Goal: Task Accomplishment & Management: Manage account settings

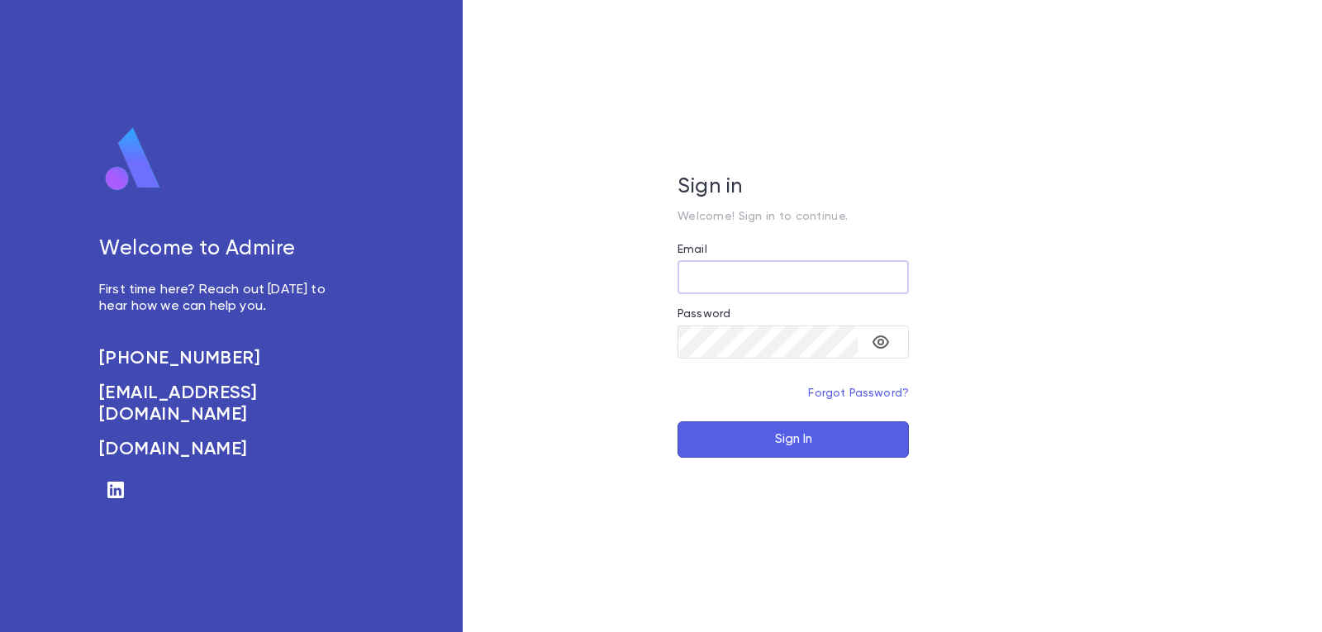
click at [761, 442] on button "Sign In" at bounding box center [792, 439] width 231 height 36
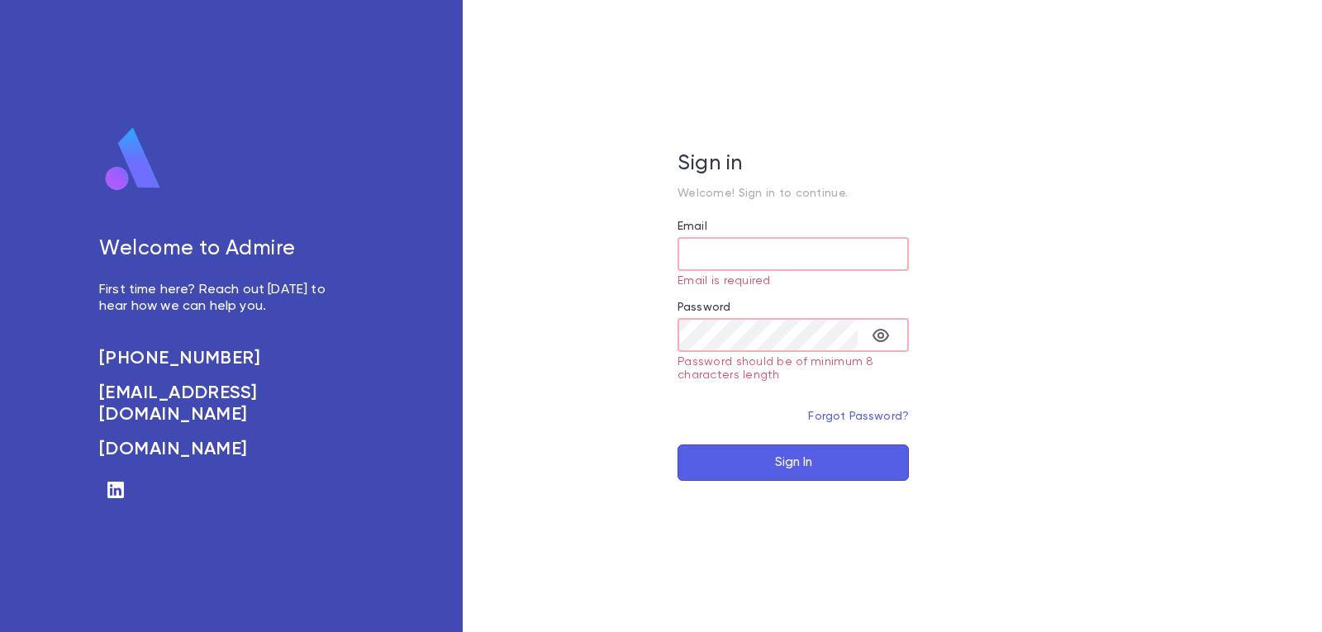
click at [753, 244] on input "Email" at bounding box center [792, 254] width 231 height 32
type input "**********"
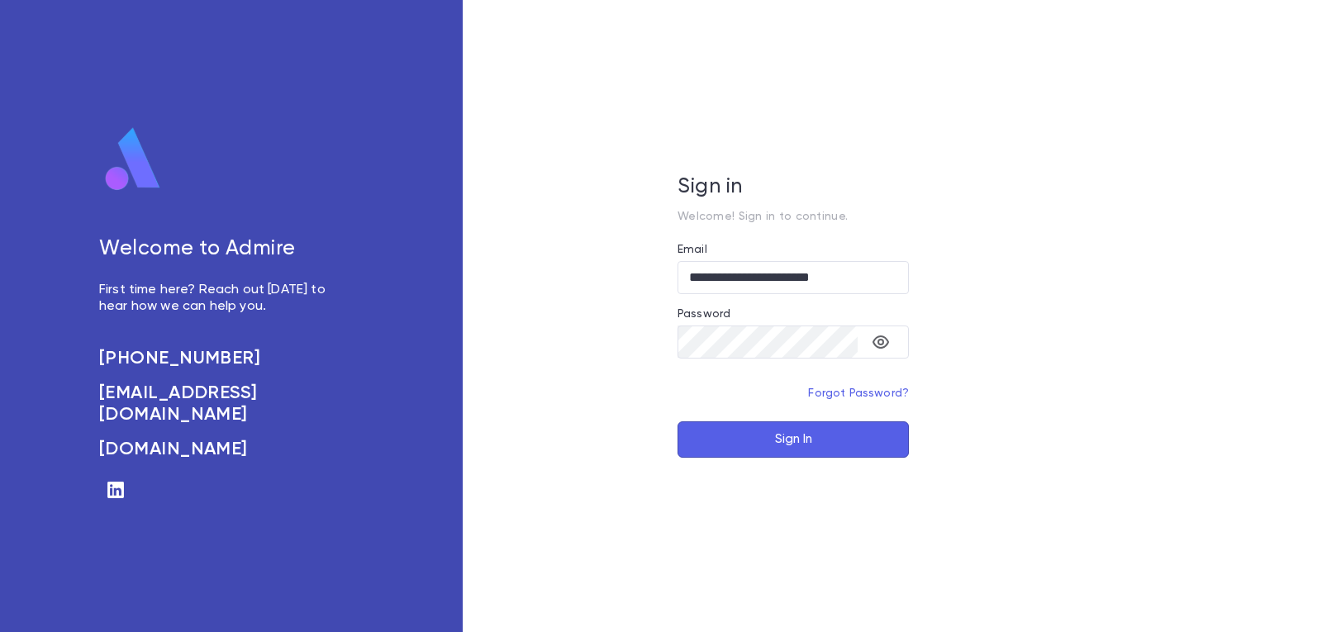
click at [776, 432] on button "Sign In" at bounding box center [792, 439] width 231 height 36
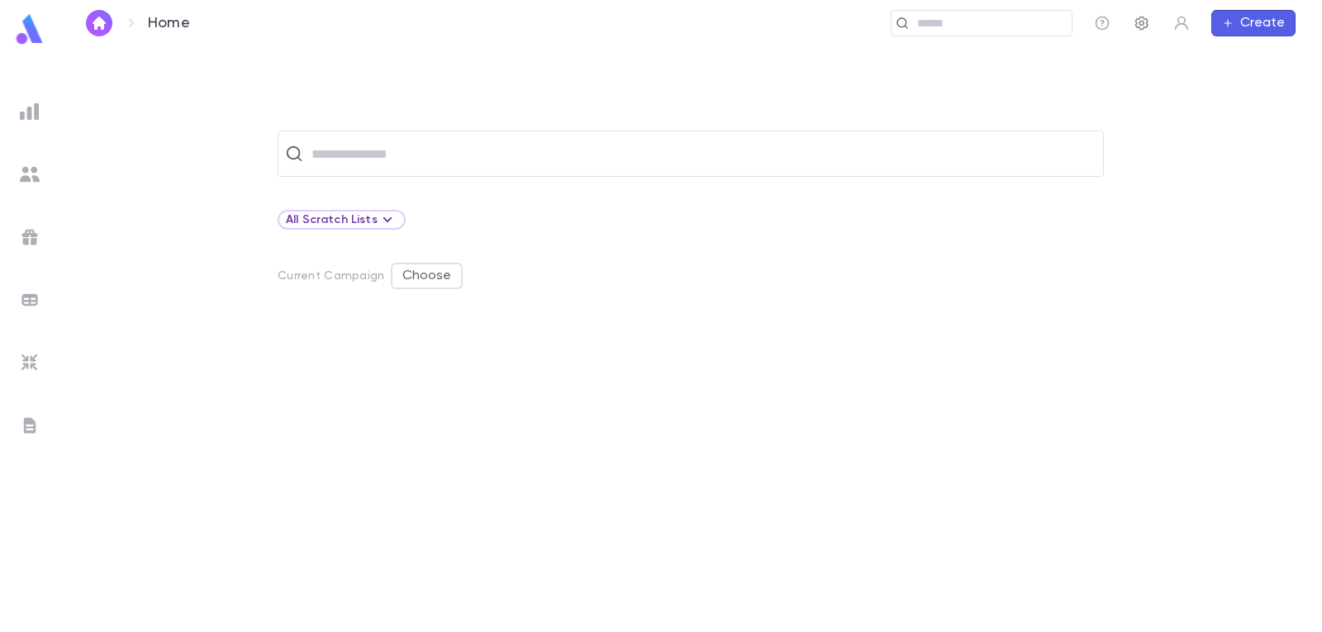
click at [1147, 24] on icon "button" at bounding box center [1141, 24] width 13 height 14
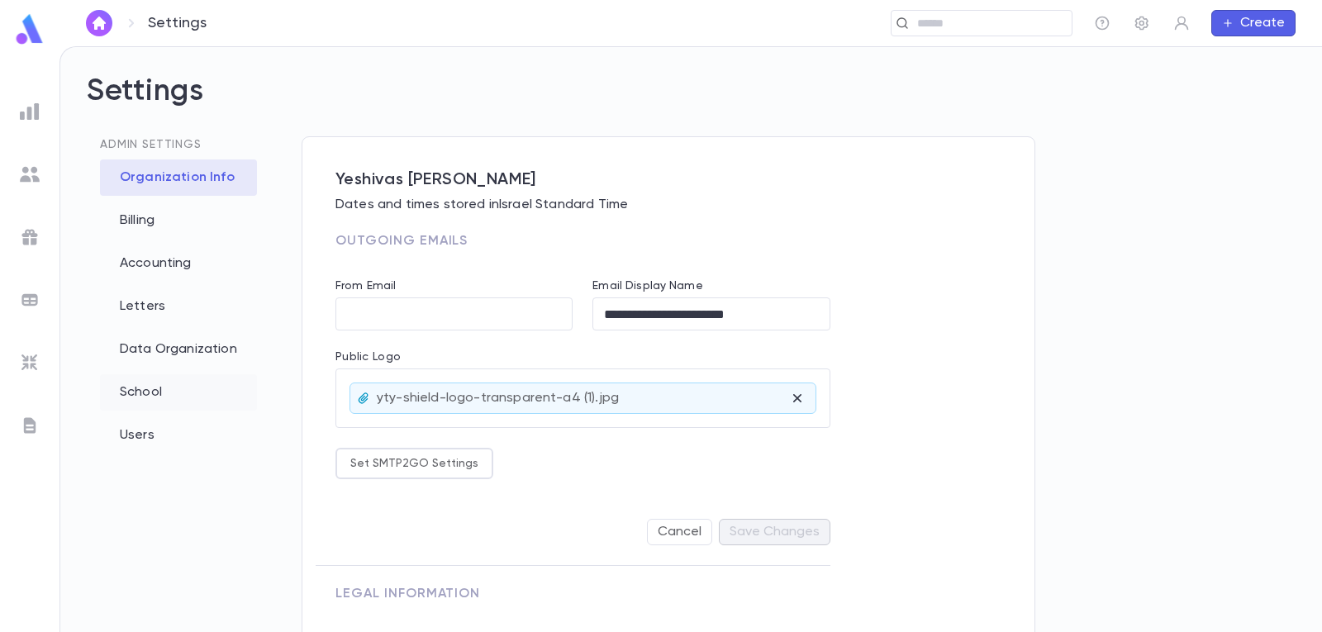
click at [230, 407] on div "School" at bounding box center [178, 392] width 157 height 36
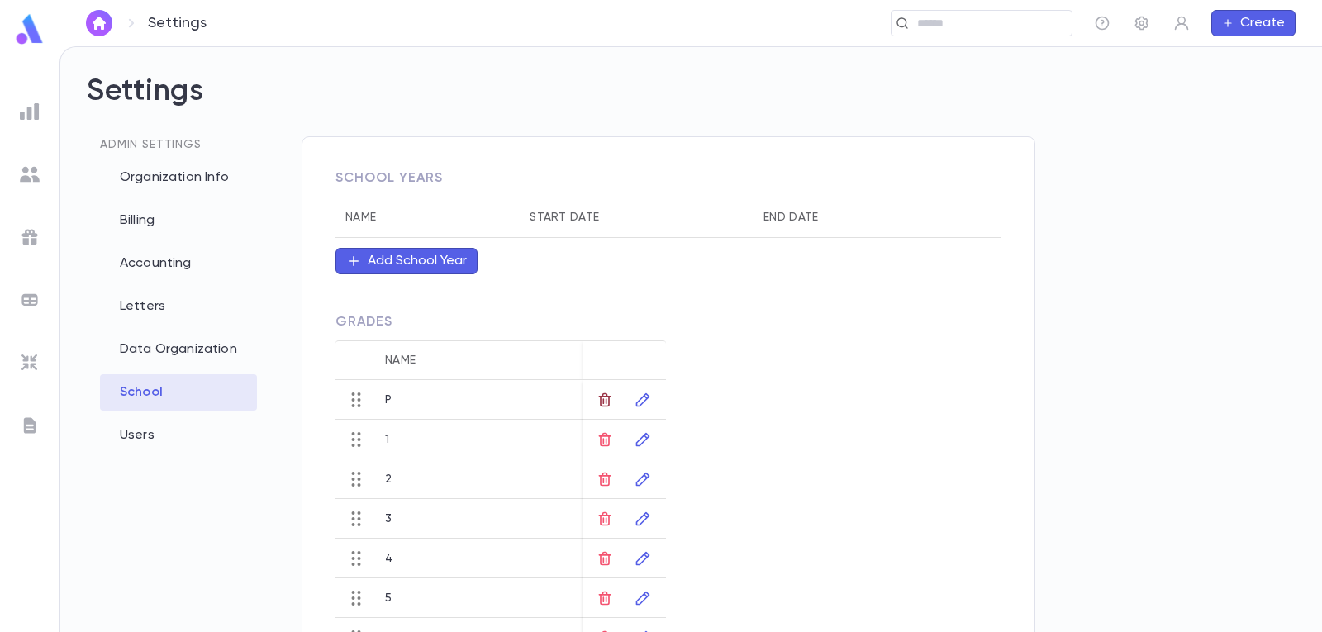
click at [597, 406] on icon "button" at bounding box center [604, 400] width 17 height 17
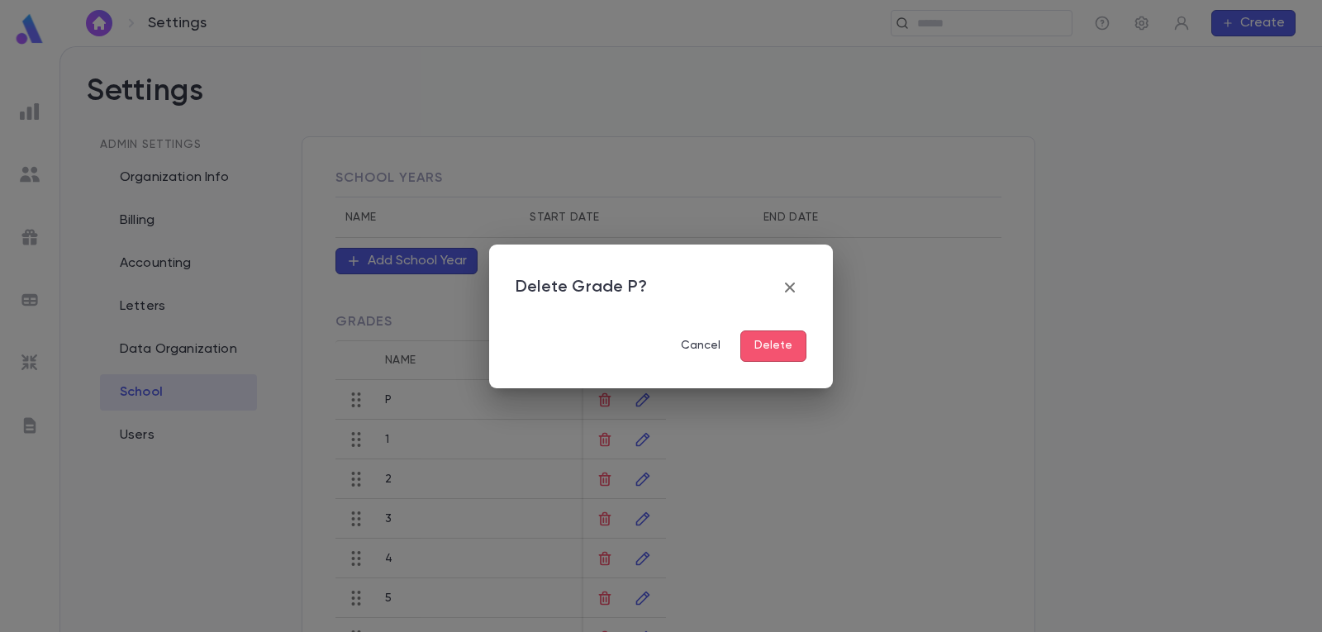
click at [761, 346] on button "Delete" at bounding box center [773, 345] width 66 height 31
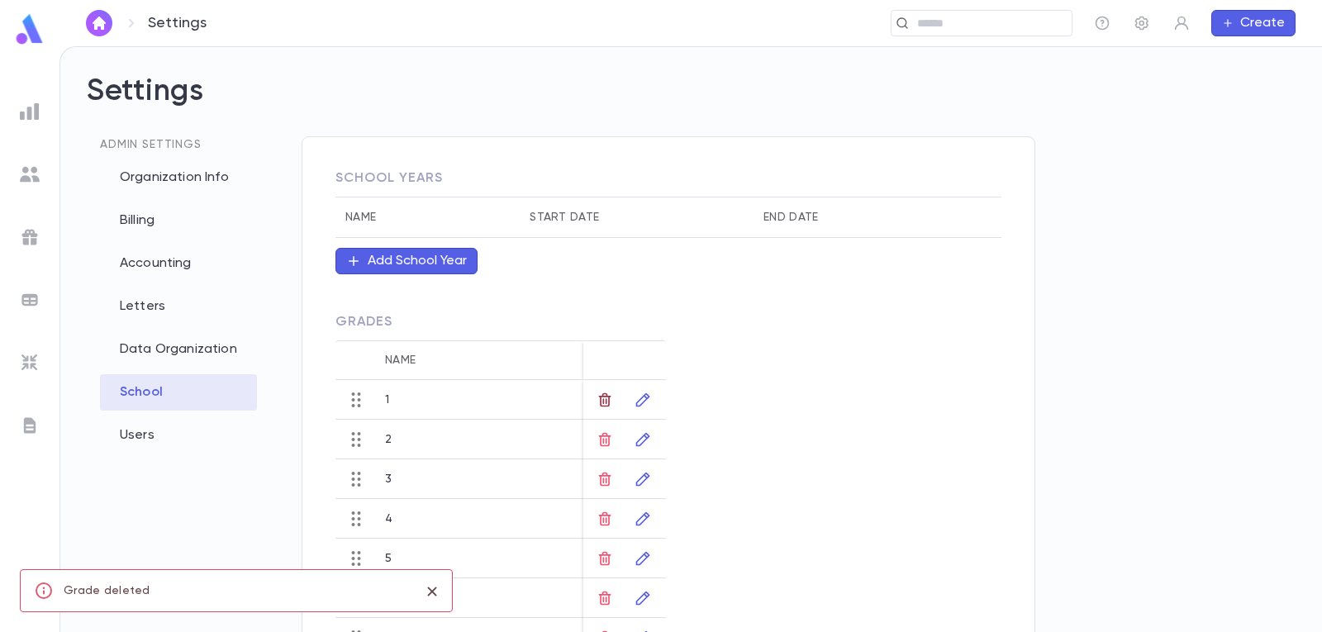
click at [605, 402] on icon "button" at bounding box center [605, 399] width 12 height 14
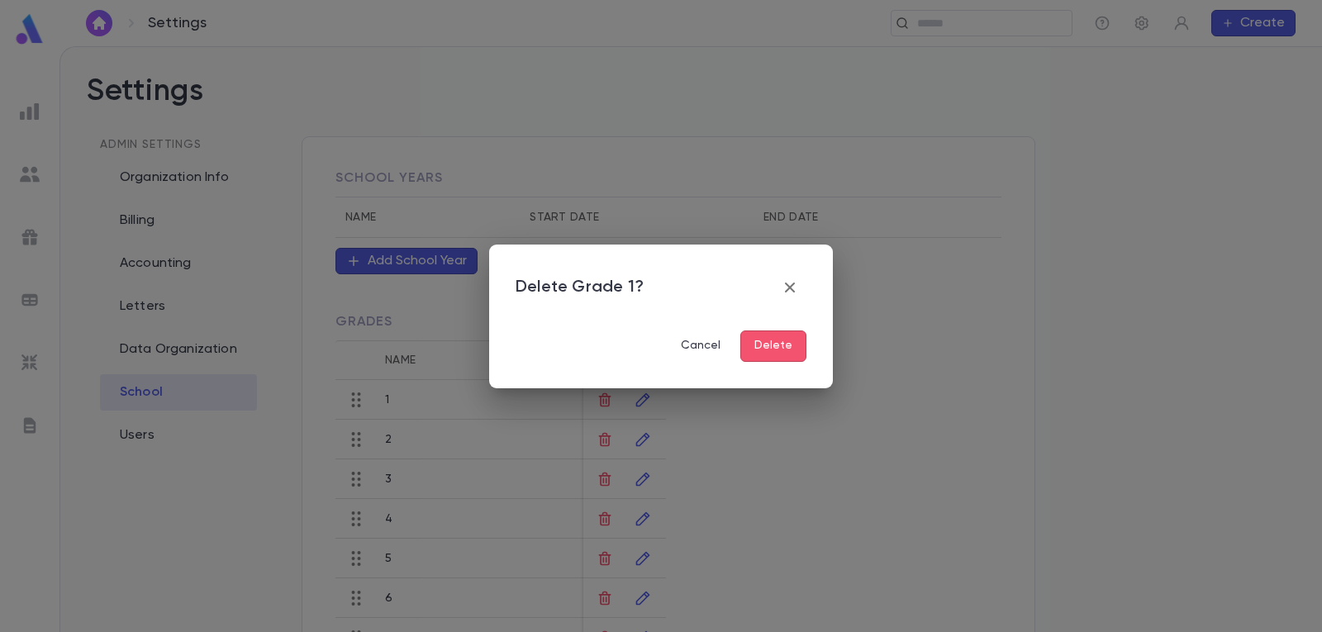
click at [754, 345] on button "Delete" at bounding box center [773, 345] width 66 height 31
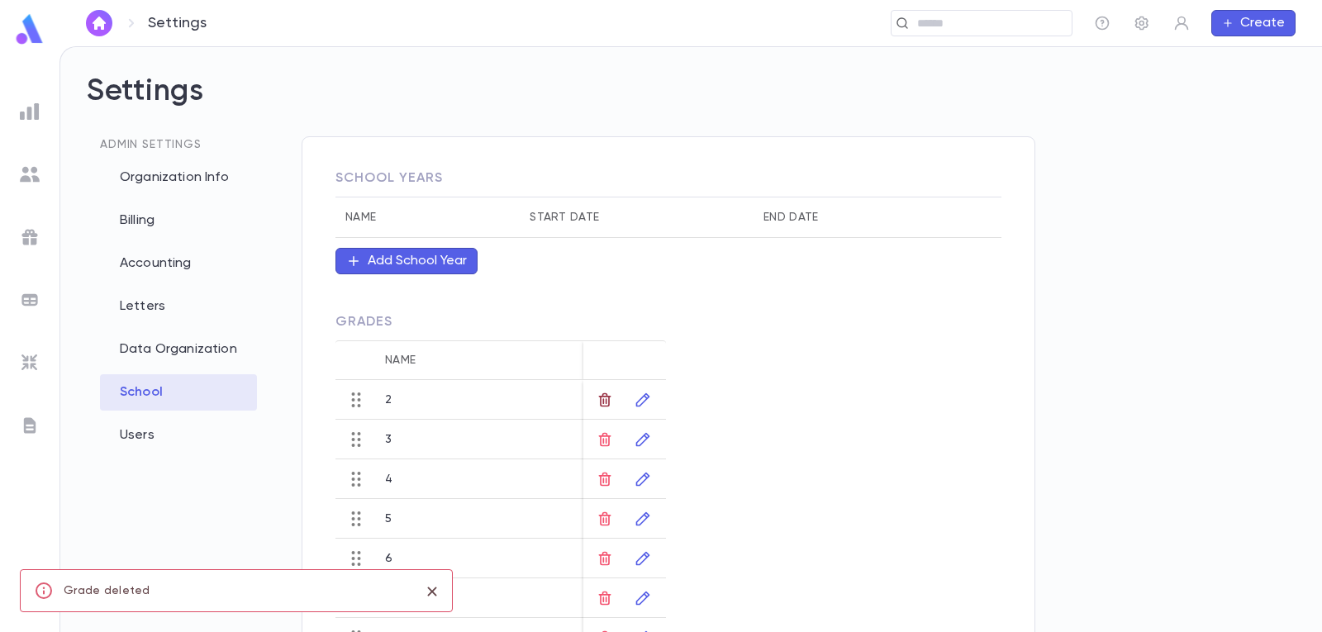
click at [605, 401] on icon "button" at bounding box center [605, 399] width 12 height 14
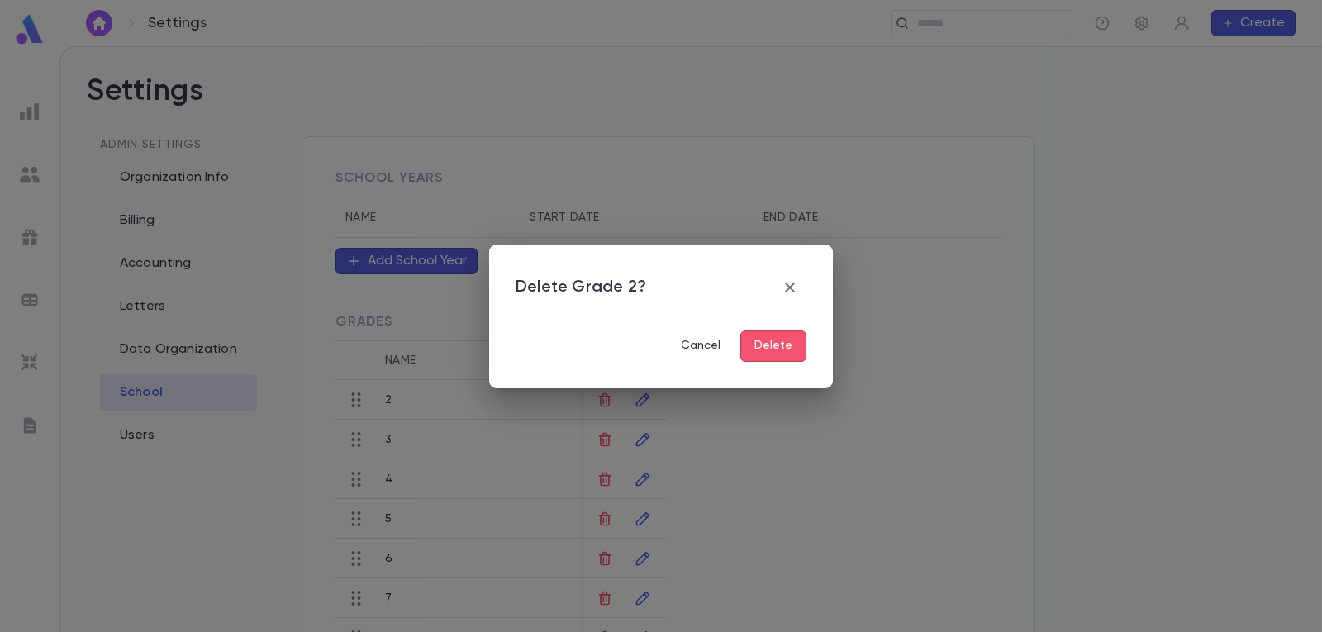
click at [778, 337] on button "Delete" at bounding box center [773, 345] width 66 height 31
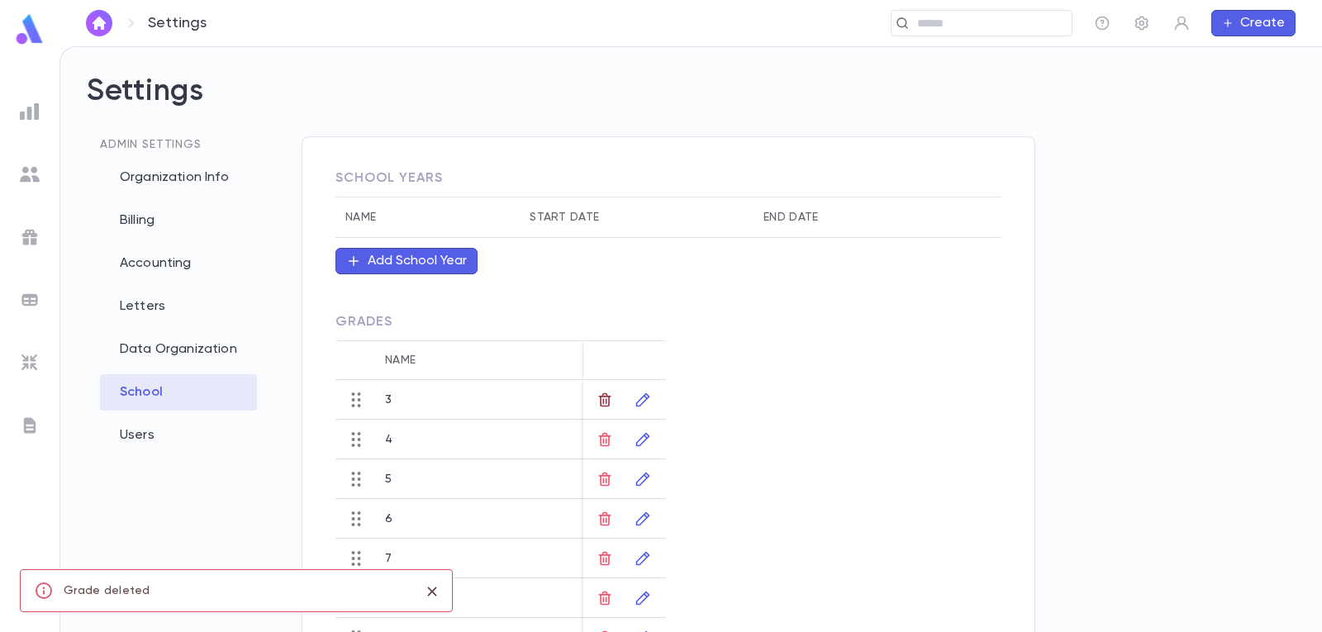
click at [610, 397] on icon "button" at bounding box center [605, 399] width 12 height 14
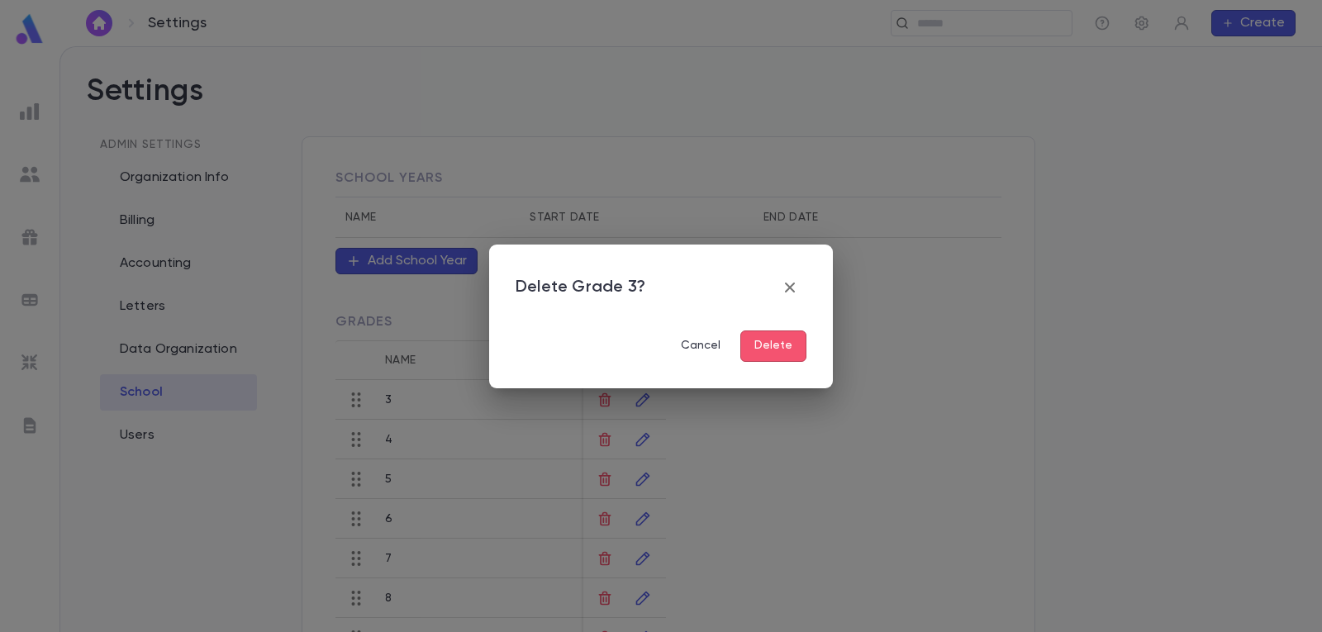
click at [773, 346] on button "Delete" at bounding box center [773, 345] width 66 height 31
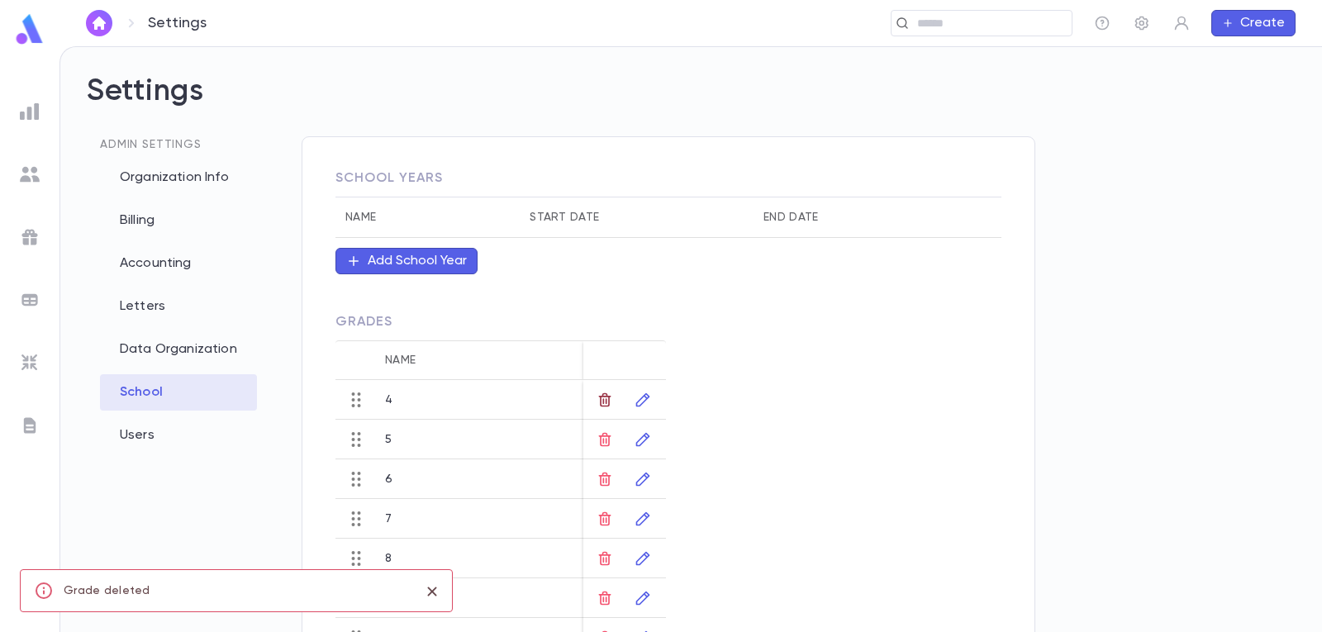
click at [610, 394] on icon "button" at bounding box center [604, 400] width 17 height 17
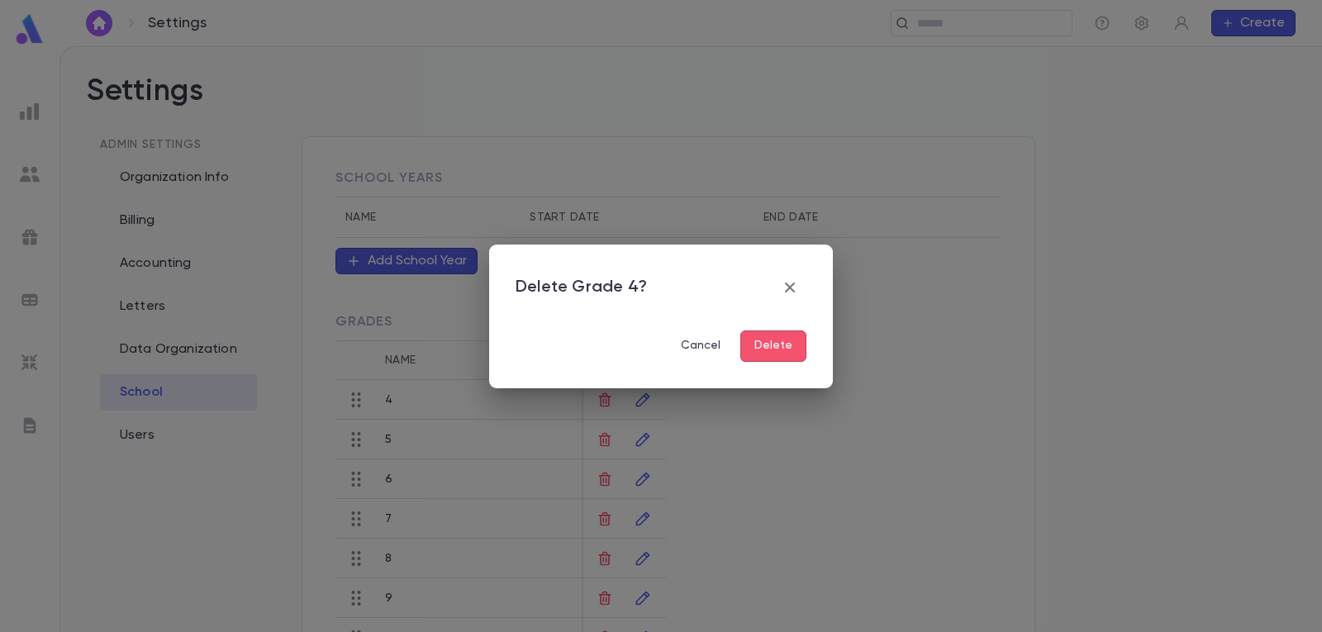
click at [781, 346] on button "Delete" at bounding box center [773, 345] width 66 height 31
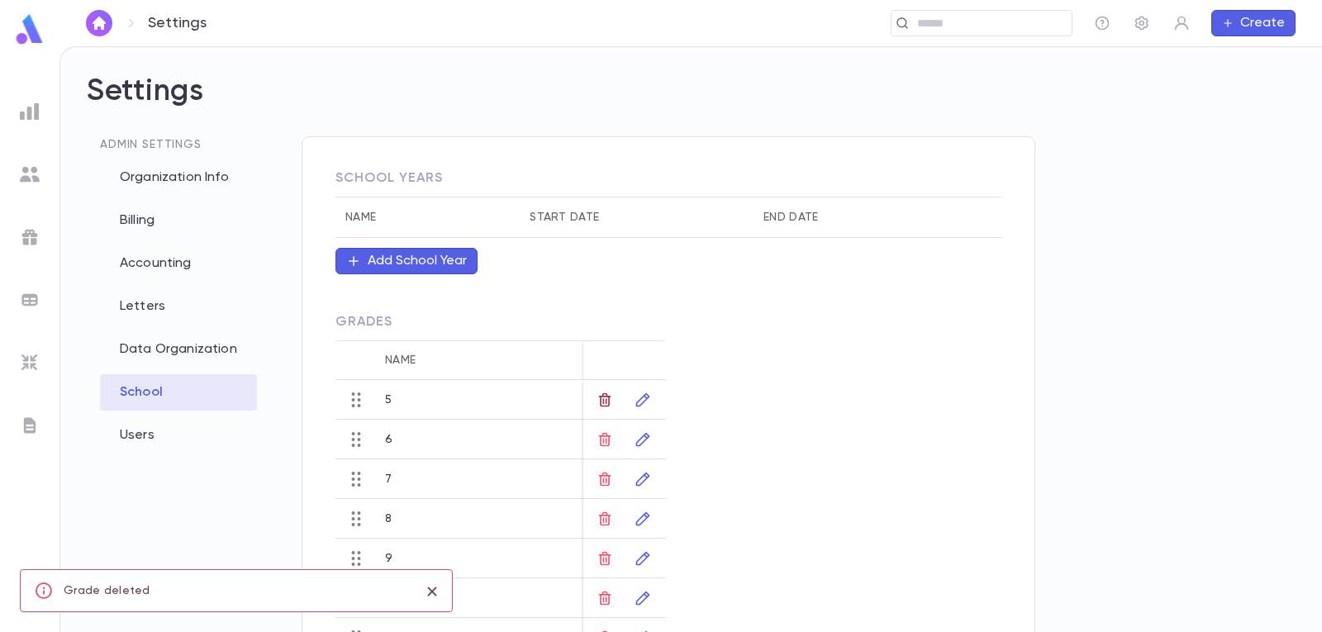
click at [605, 398] on icon "button" at bounding box center [604, 400] width 17 height 17
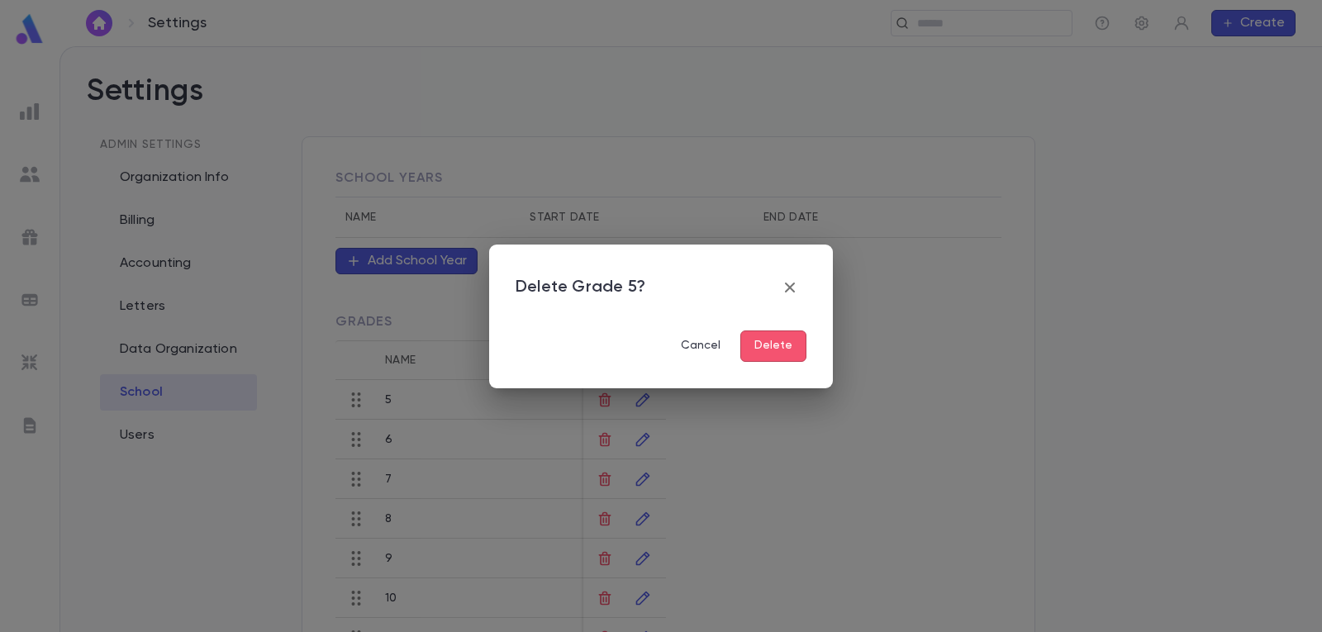
click at [780, 346] on button "Delete" at bounding box center [773, 345] width 66 height 31
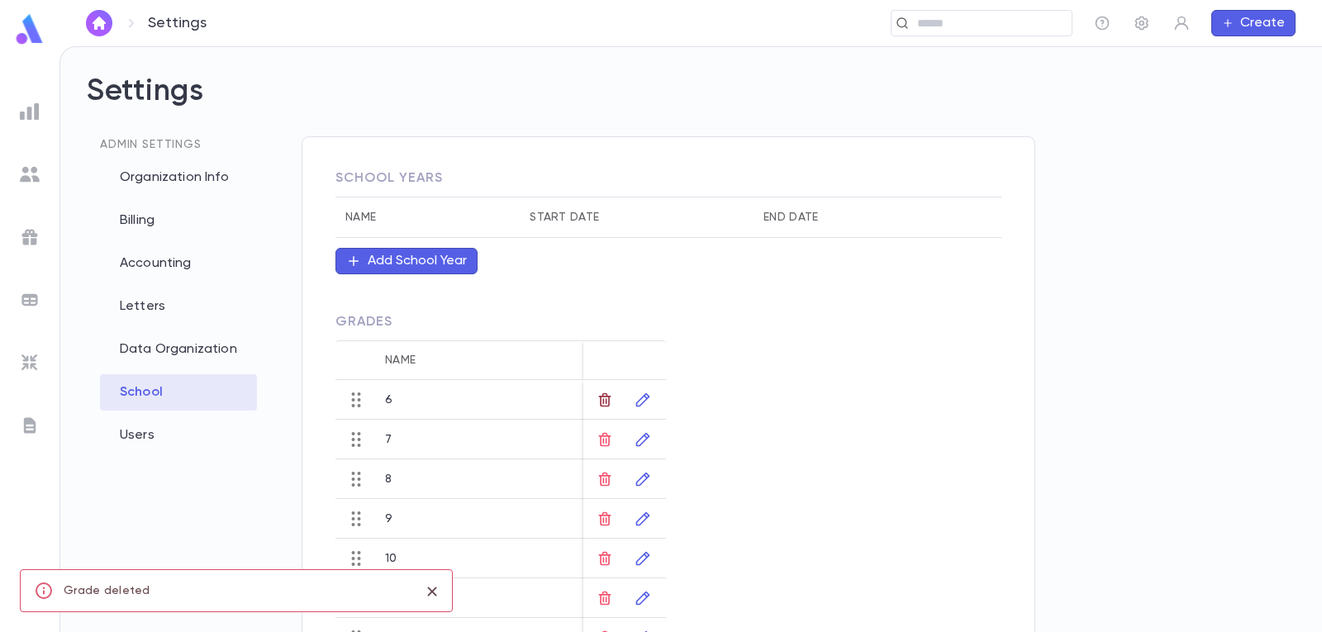
click at [598, 392] on icon "button" at bounding box center [604, 400] width 17 height 17
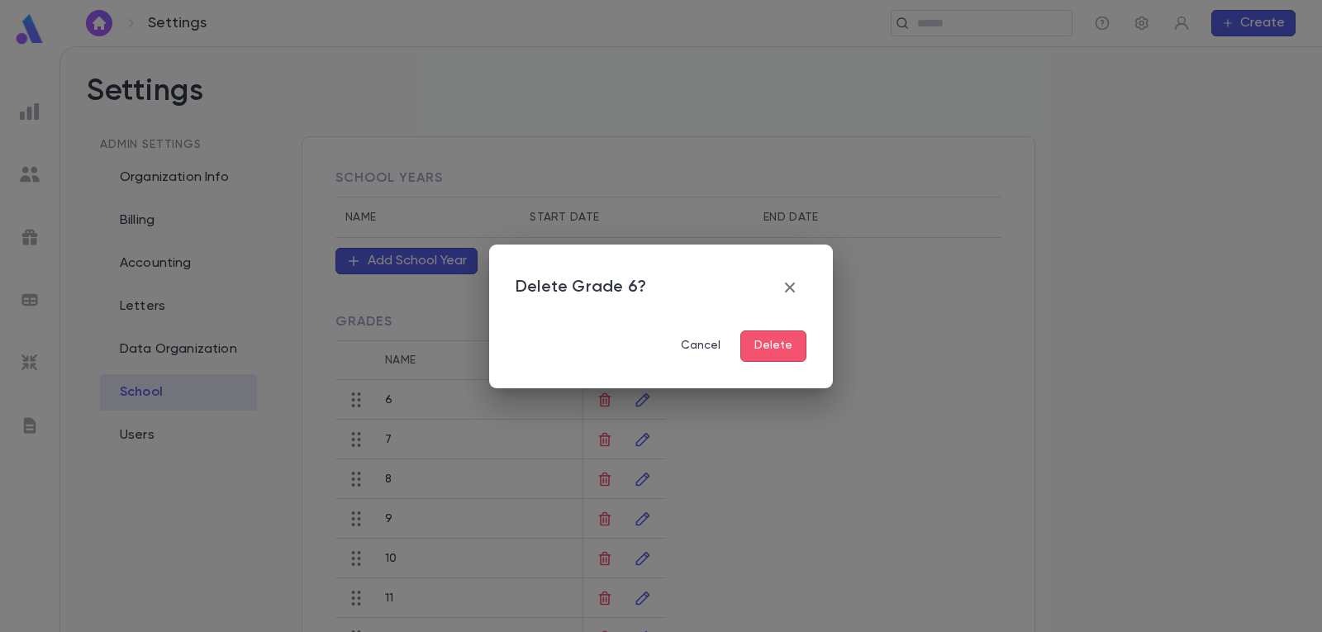
click at [753, 343] on button "Delete" at bounding box center [773, 345] width 66 height 31
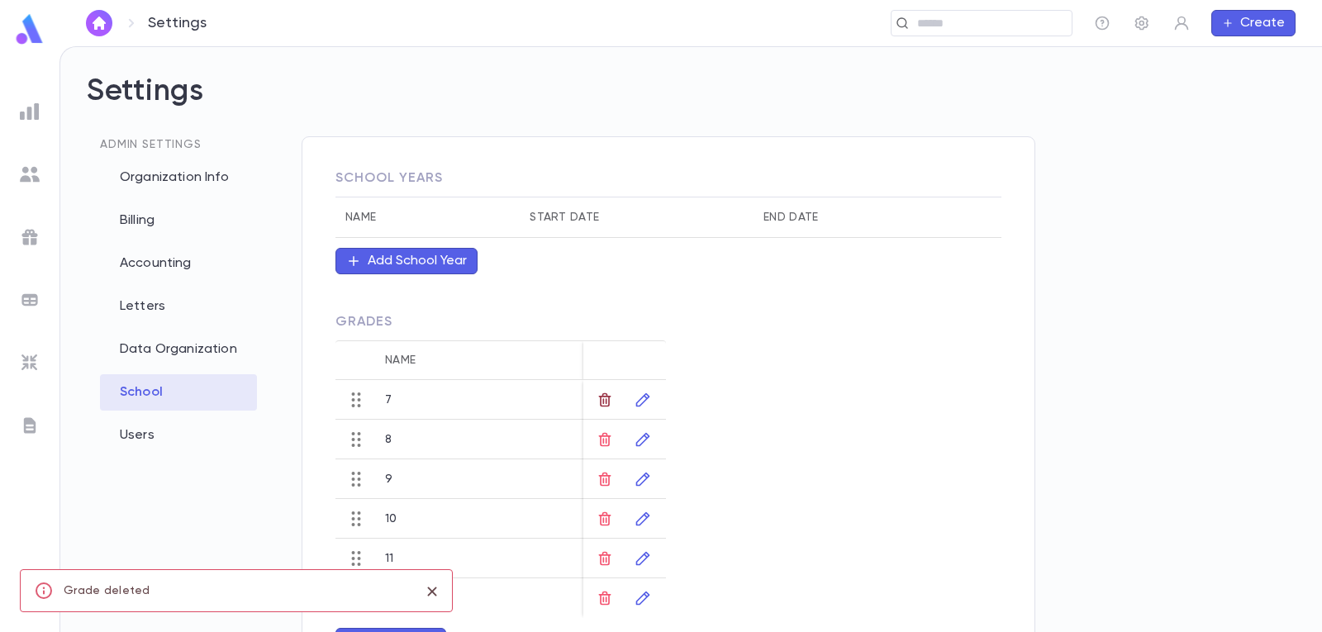
click at [604, 397] on icon "button" at bounding box center [605, 399] width 12 height 14
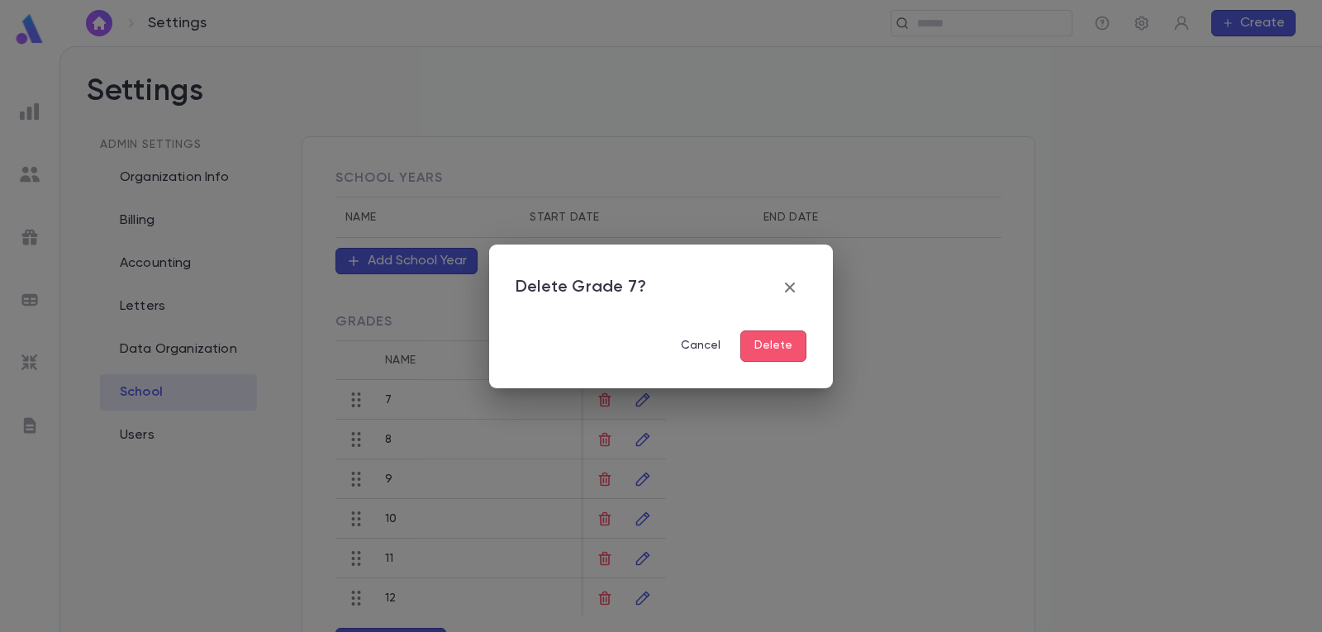
click at [783, 340] on button "Delete" at bounding box center [773, 345] width 66 height 31
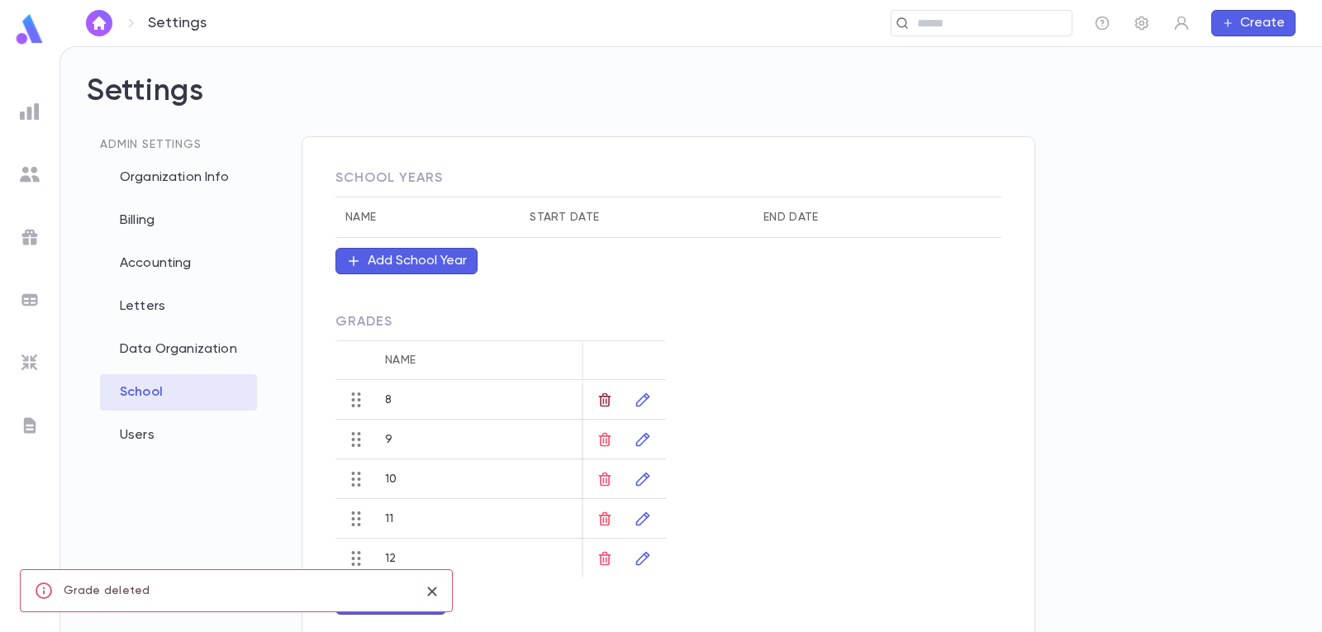
click at [601, 403] on icon "button" at bounding box center [604, 400] width 17 height 17
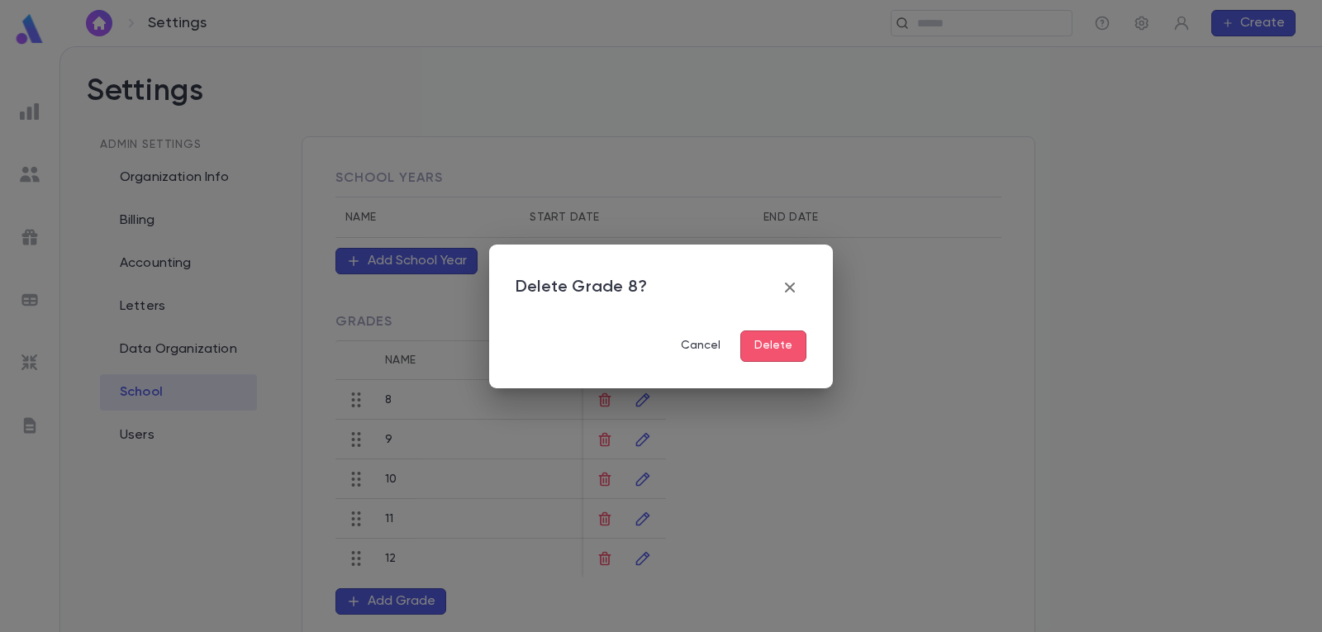
click at [768, 338] on button "Delete" at bounding box center [773, 345] width 66 height 31
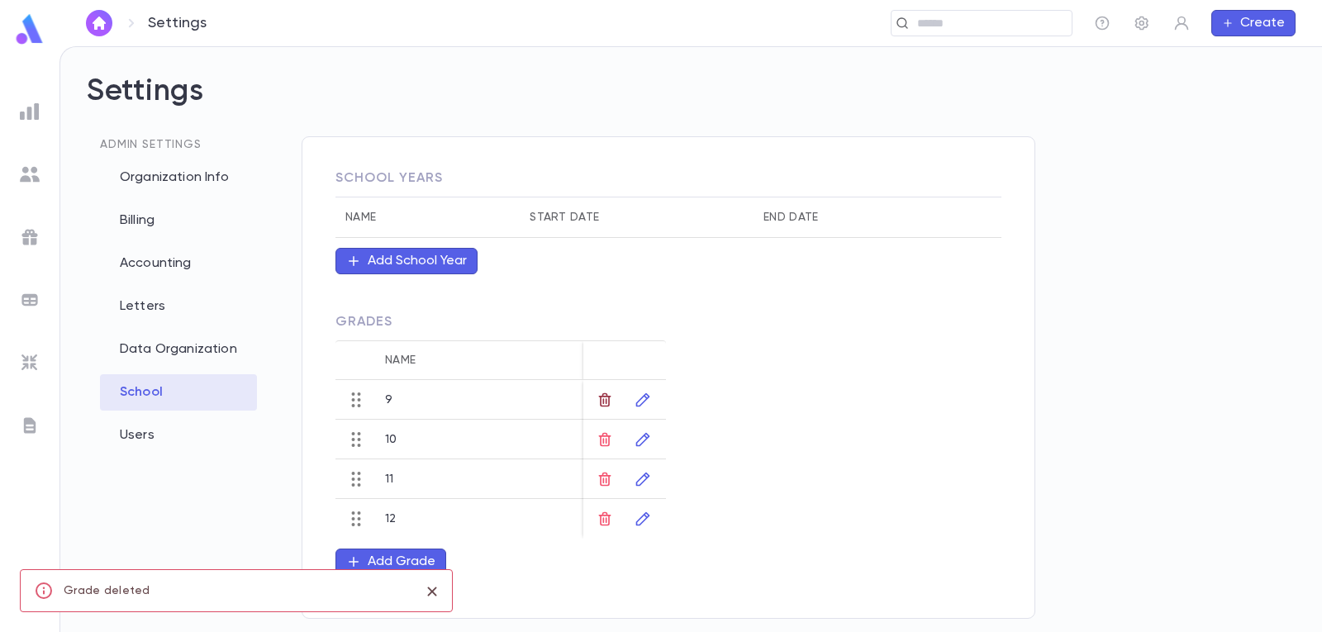
click at [607, 397] on icon "button" at bounding box center [605, 399] width 12 height 14
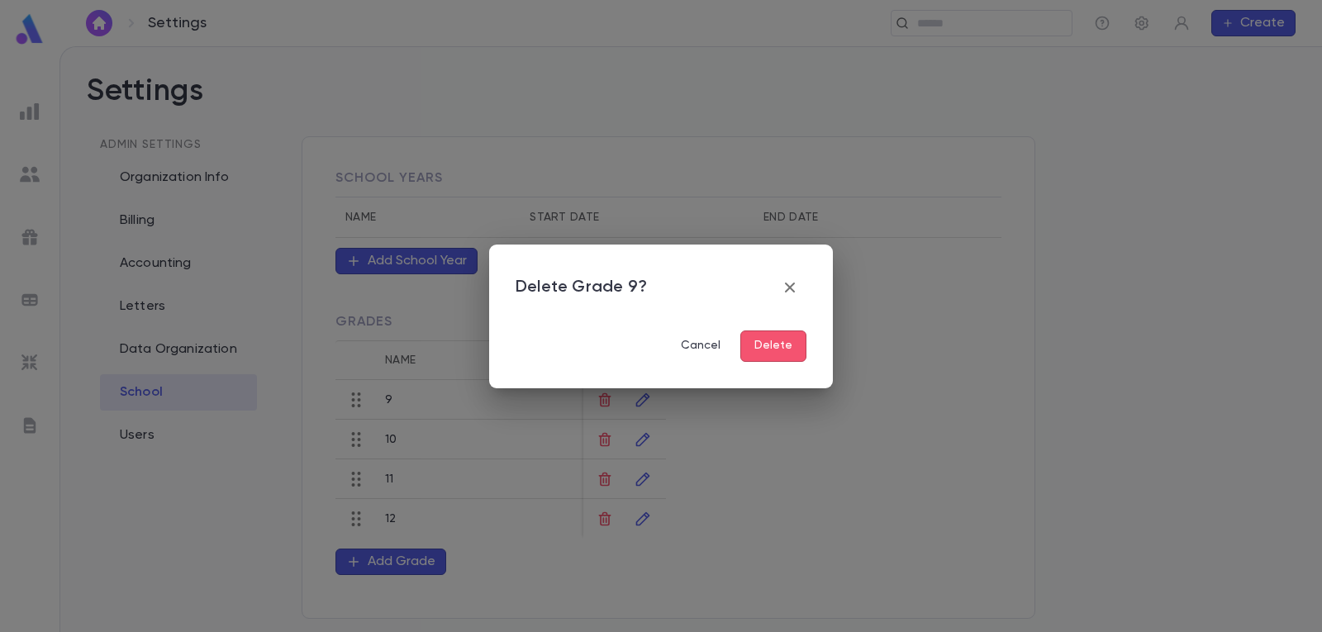
click at [759, 345] on button "Delete" at bounding box center [773, 345] width 66 height 31
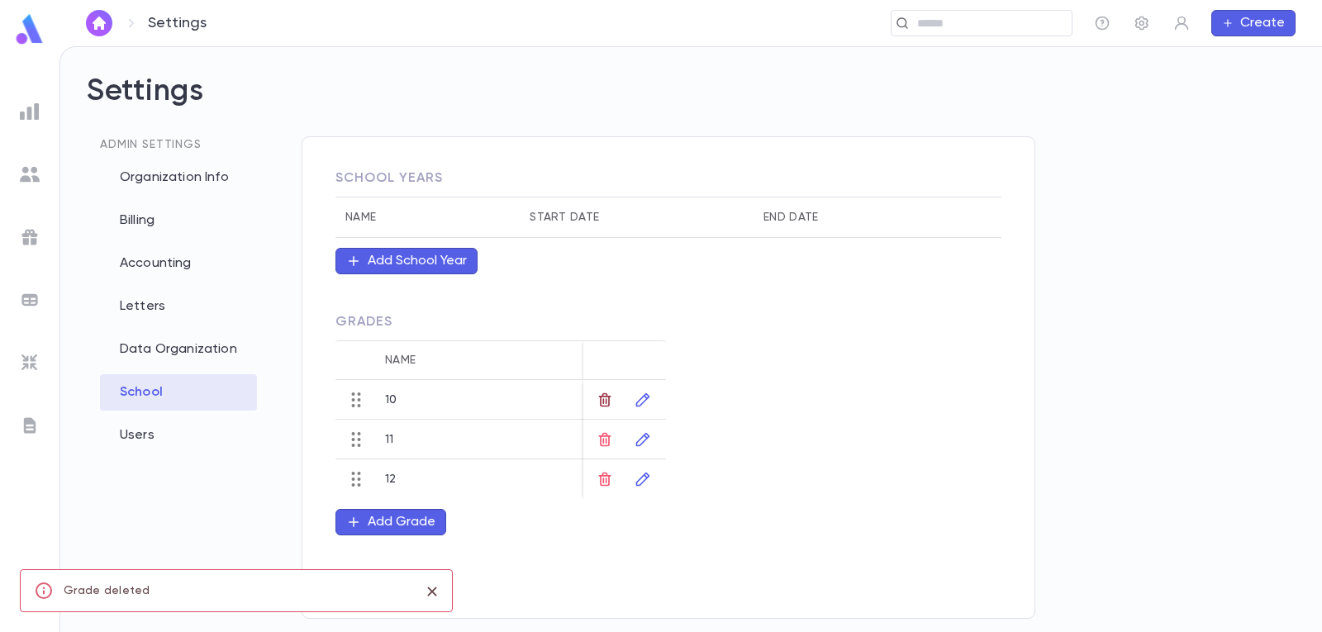
click at [591, 394] on button "button" at bounding box center [604, 400] width 26 height 26
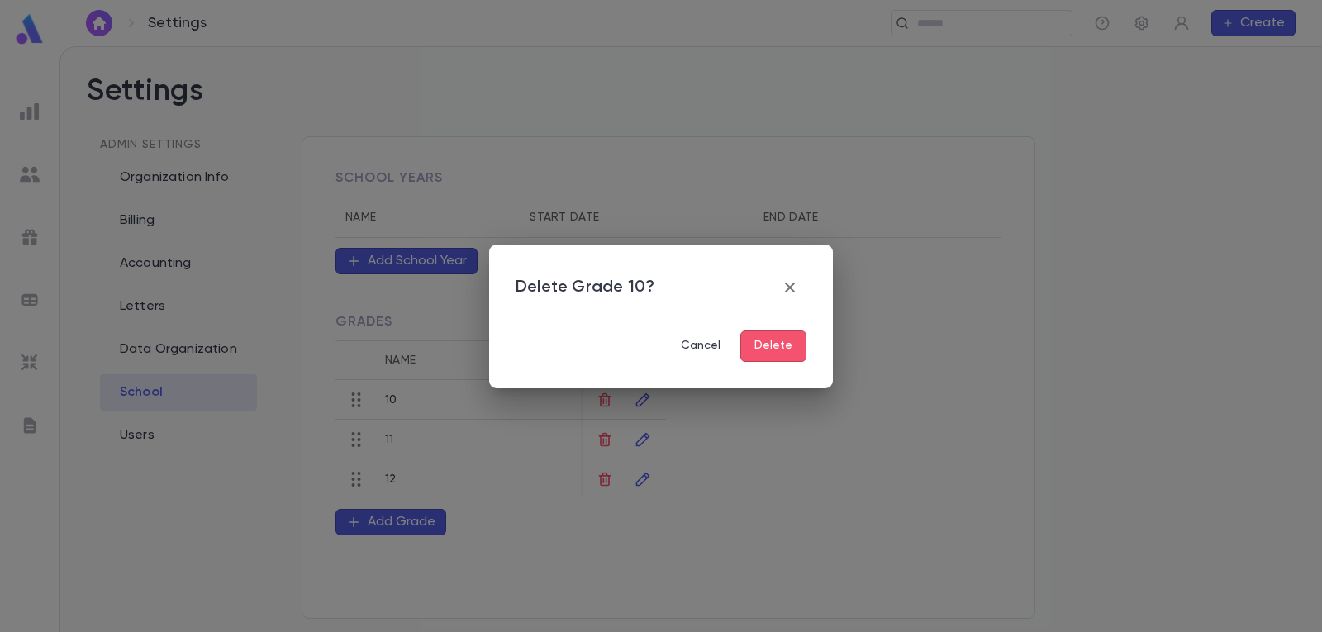
click at [603, 398] on div "Delete Grade 10? Cancel Delete" at bounding box center [661, 316] width 1322 height 632
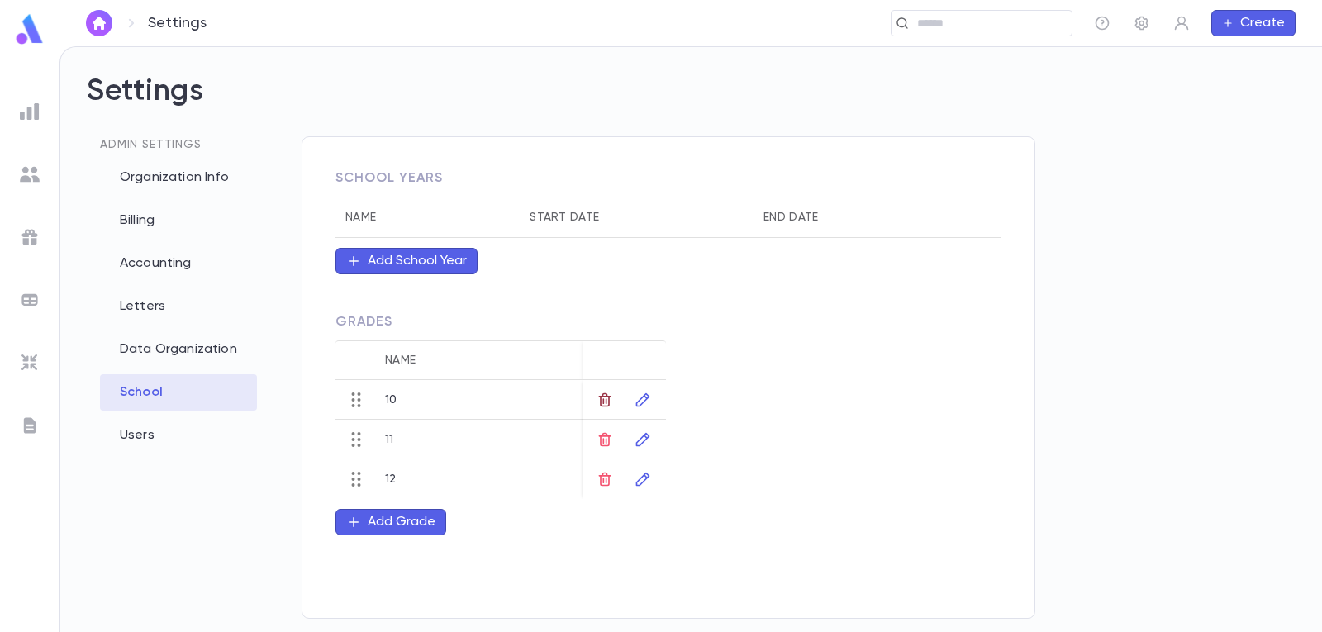
click at [601, 392] on icon "button" at bounding box center [604, 400] width 17 height 17
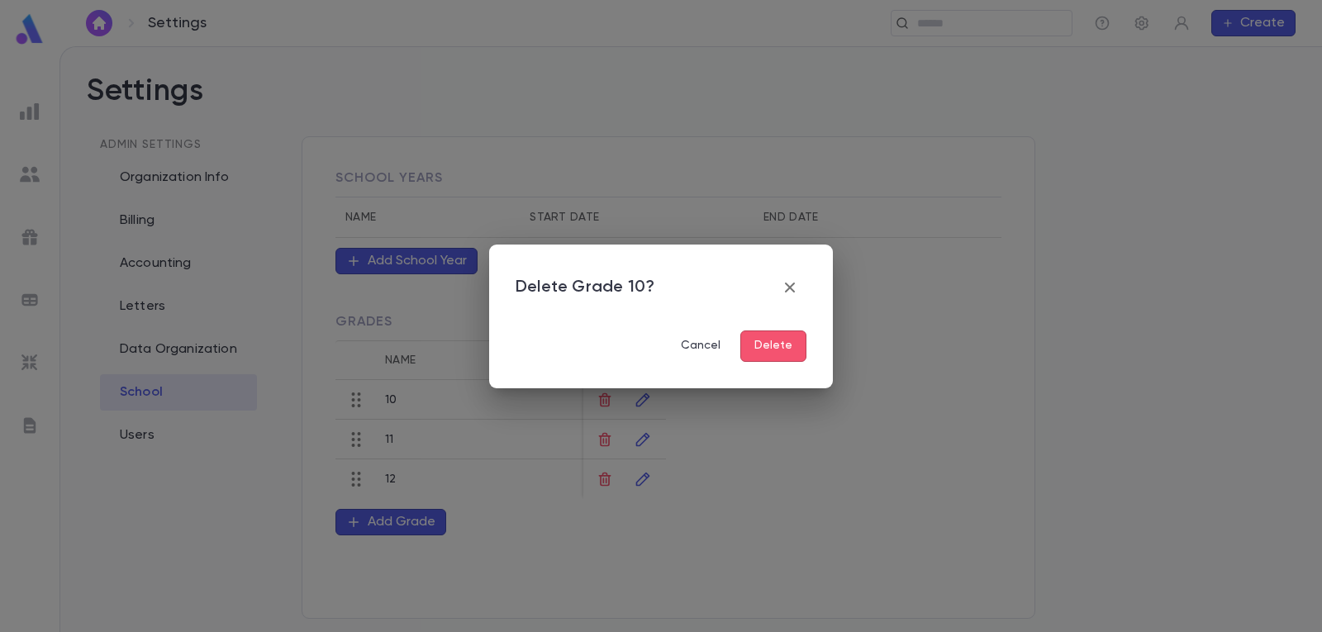
click at [759, 342] on button "Delete" at bounding box center [773, 345] width 66 height 31
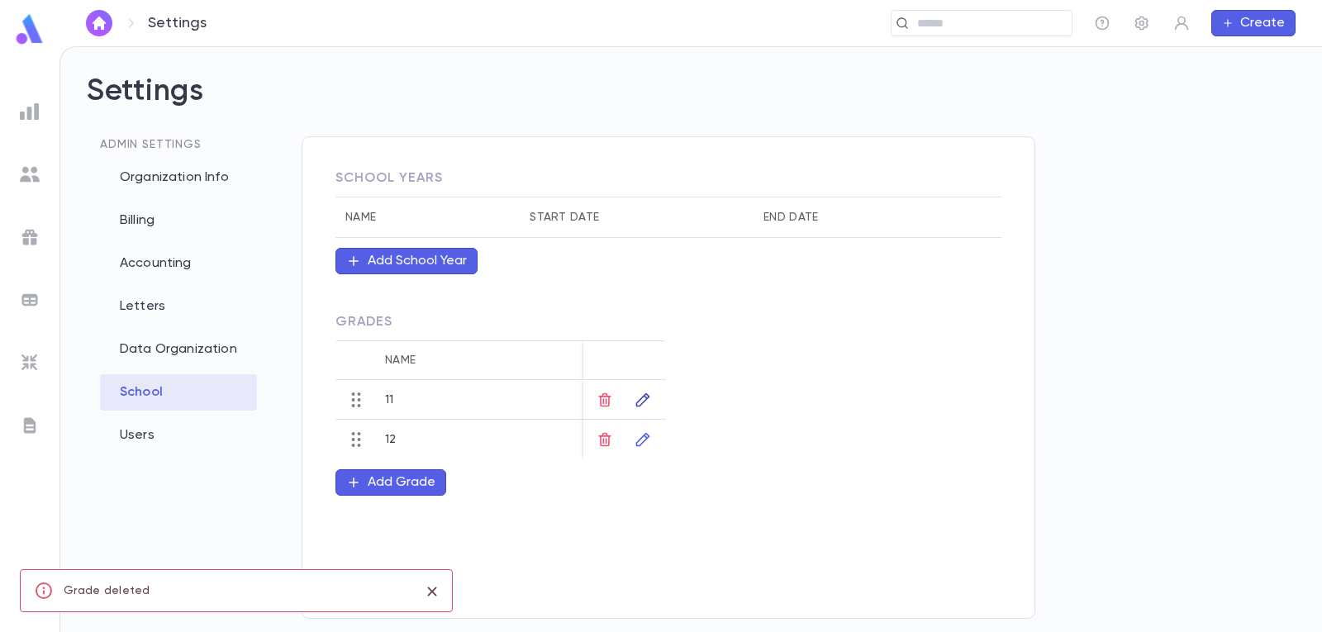
click at [649, 401] on icon "button" at bounding box center [642, 400] width 17 height 17
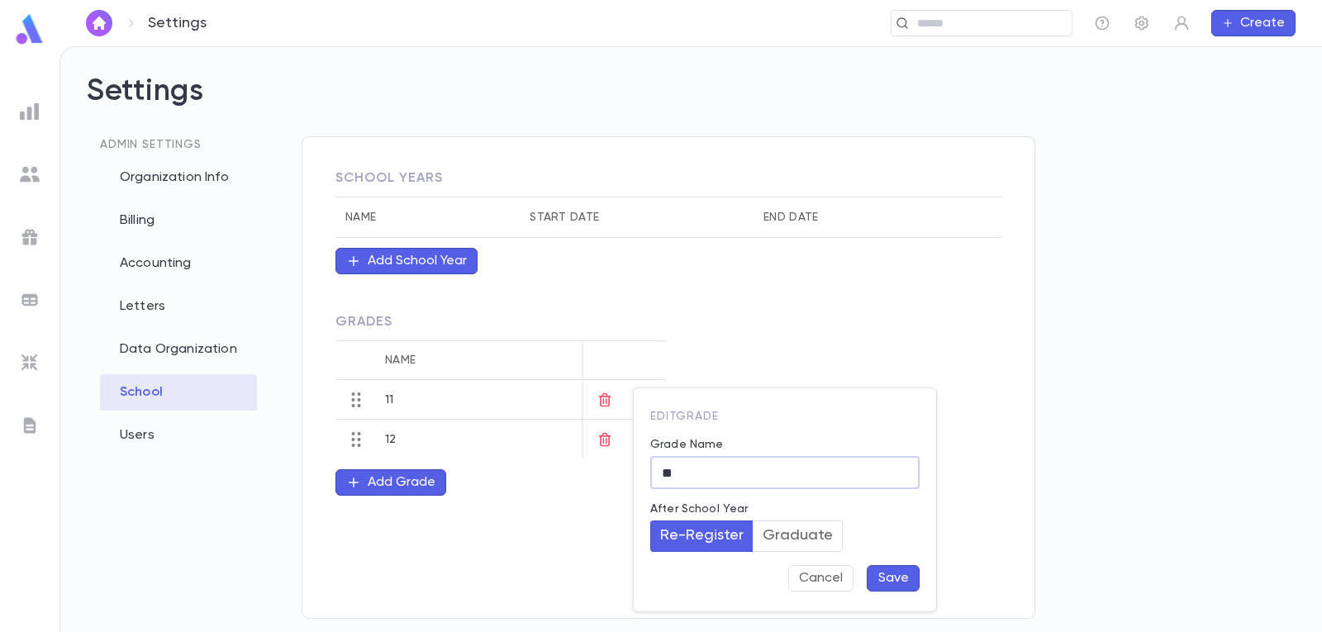
drag, startPoint x: 709, startPoint y: 466, endPoint x: 658, endPoint y: 483, distance: 53.3
click at [658, 483] on input "**" at bounding box center [784, 473] width 269 height 32
type input "**"
click at [889, 581] on button "Save" at bounding box center [892, 578] width 53 height 26
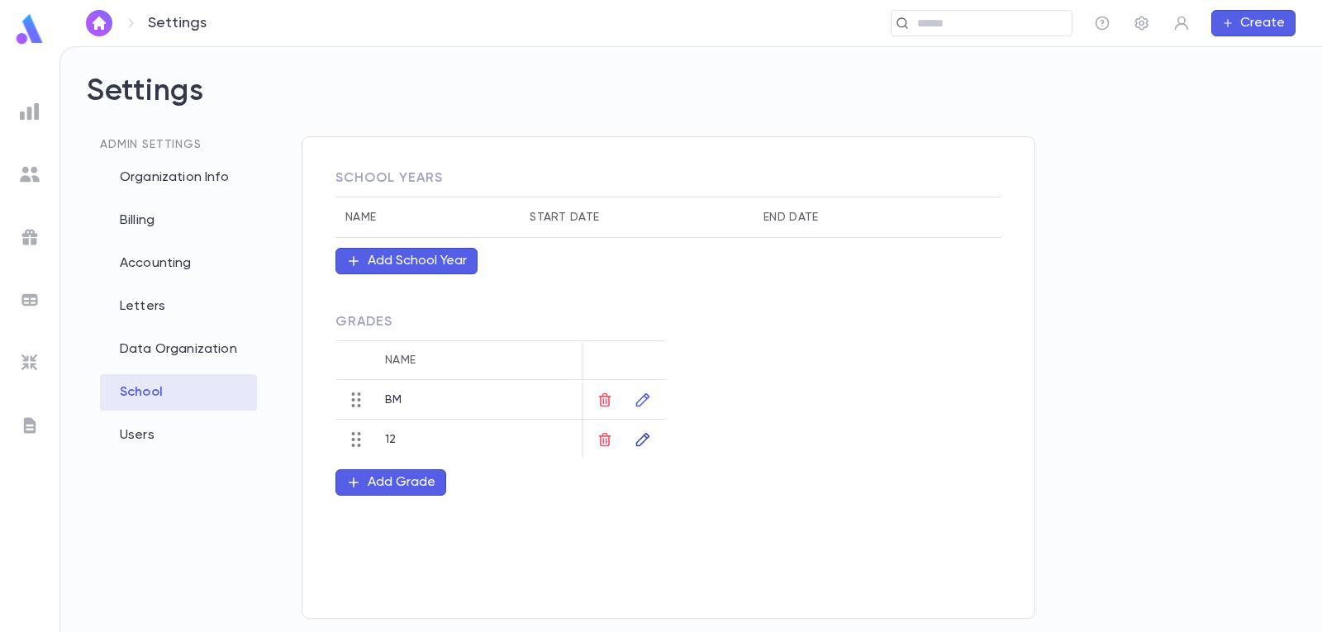
click at [636, 443] on icon "button" at bounding box center [643, 439] width 14 height 14
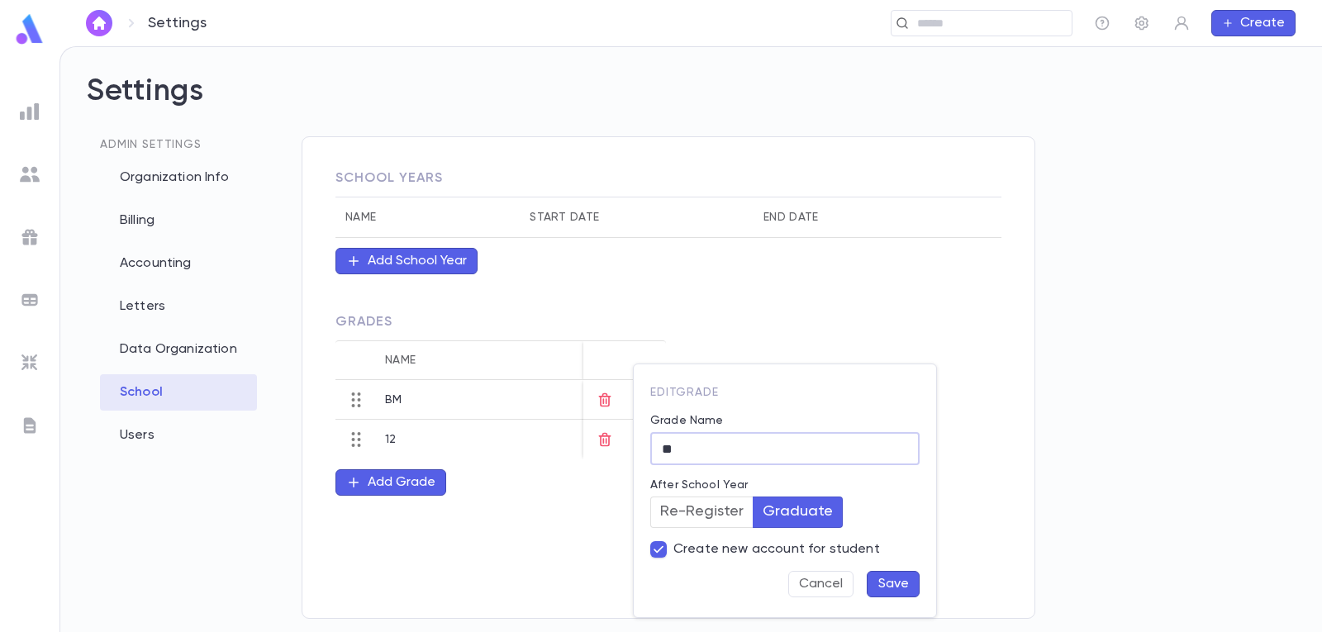
drag, startPoint x: 709, startPoint y: 450, endPoint x: 617, endPoint y: 453, distance: 91.7
click at [617, 453] on div "Edit Grade Grade Name ** ​ After School Year Re-Register Graduate Create new ac…" at bounding box center [661, 316] width 1322 height 632
type input "******"
click at [695, 514] on button "Re-Register" at bounding box center [701, 511] width 103 height 31
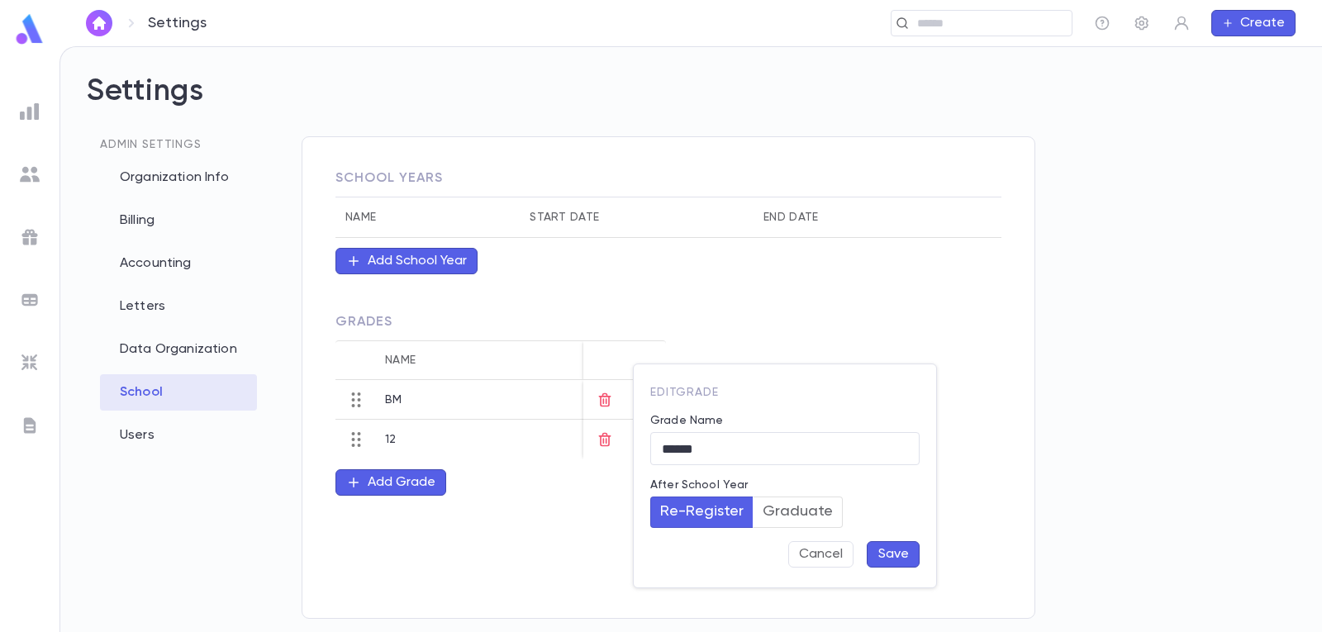
click at [880, 552] on button "Save" at bounding box center [892, 554] width 53 height 26
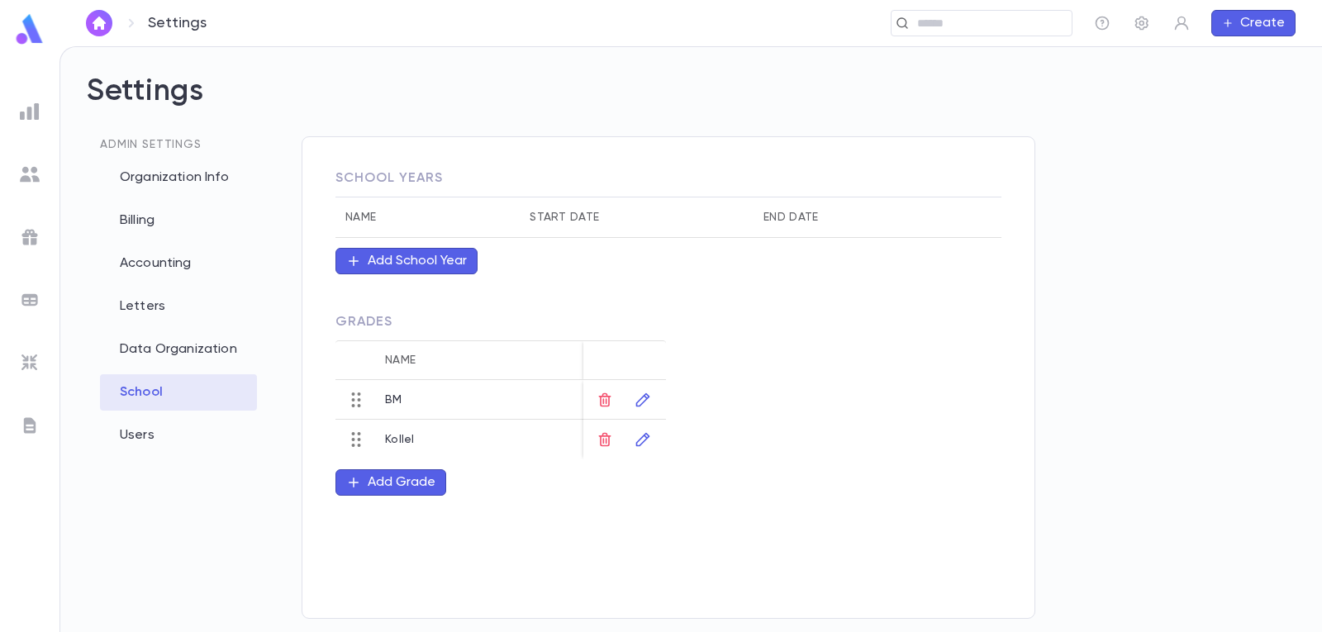
click at [459, 259] on div "Add School Year" at bounding box center [417, 261] width 99 height 17
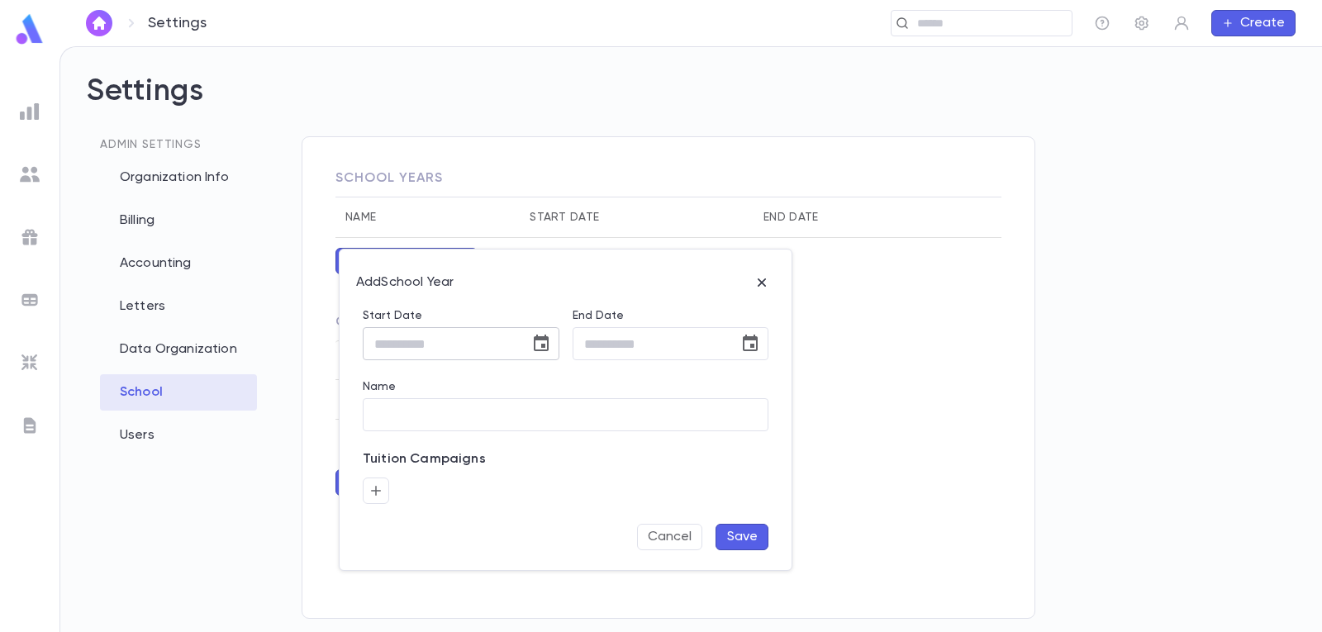
click at [495, 349] on input "Start Date" at bounding box center [440, 344] width 155 height 32
click at [539, 341] on icon "Choose date" at bounding box center [541, 344] width 20 height 20
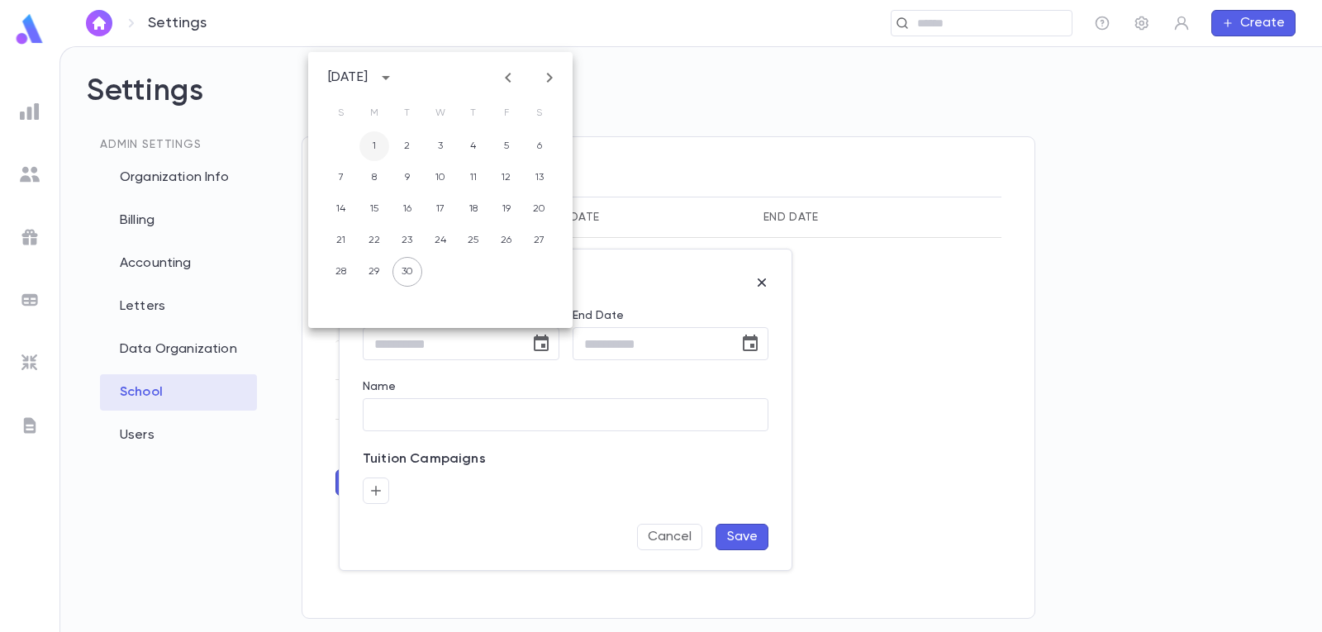
click at [377, 147] on button "1" at bounding box center [374, 146] width 30 height 30
type input "**********"
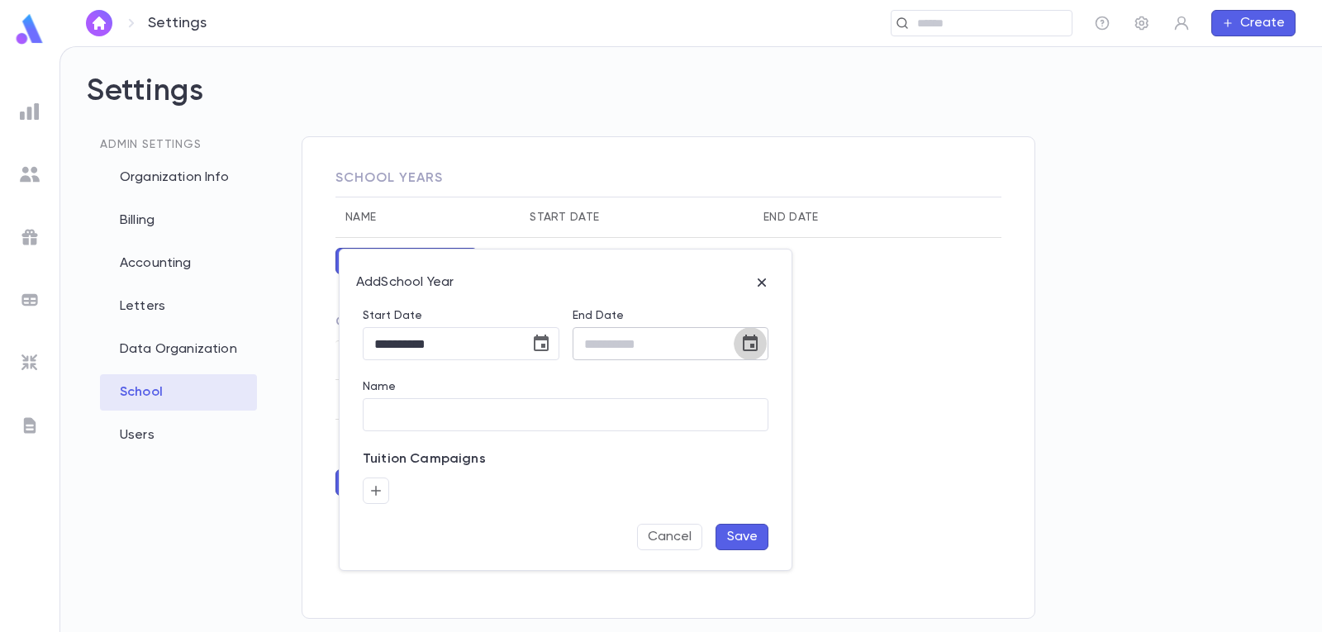
click at [747, 340] on icon "Choose date" at bounding box center [750, 343] width 15 height 17
click at [577, 81] on div "[DATE]" at bounding box center [557, 77] width 40 height 17
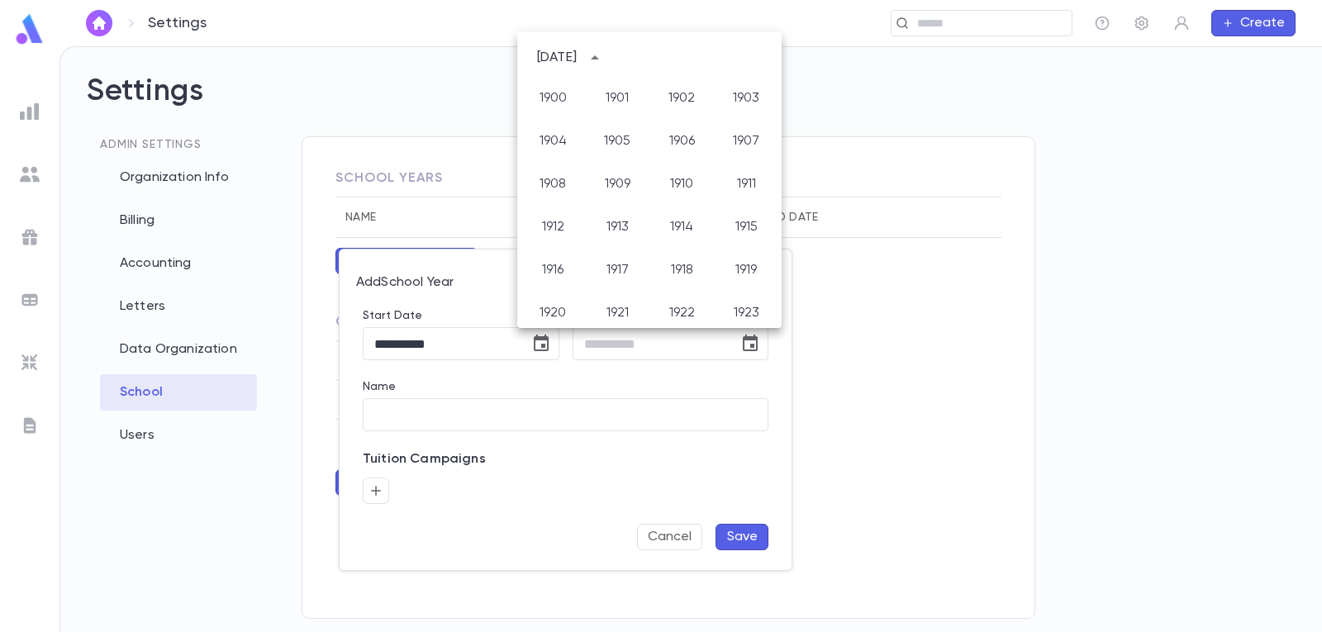
scroll to position [1227, 0]
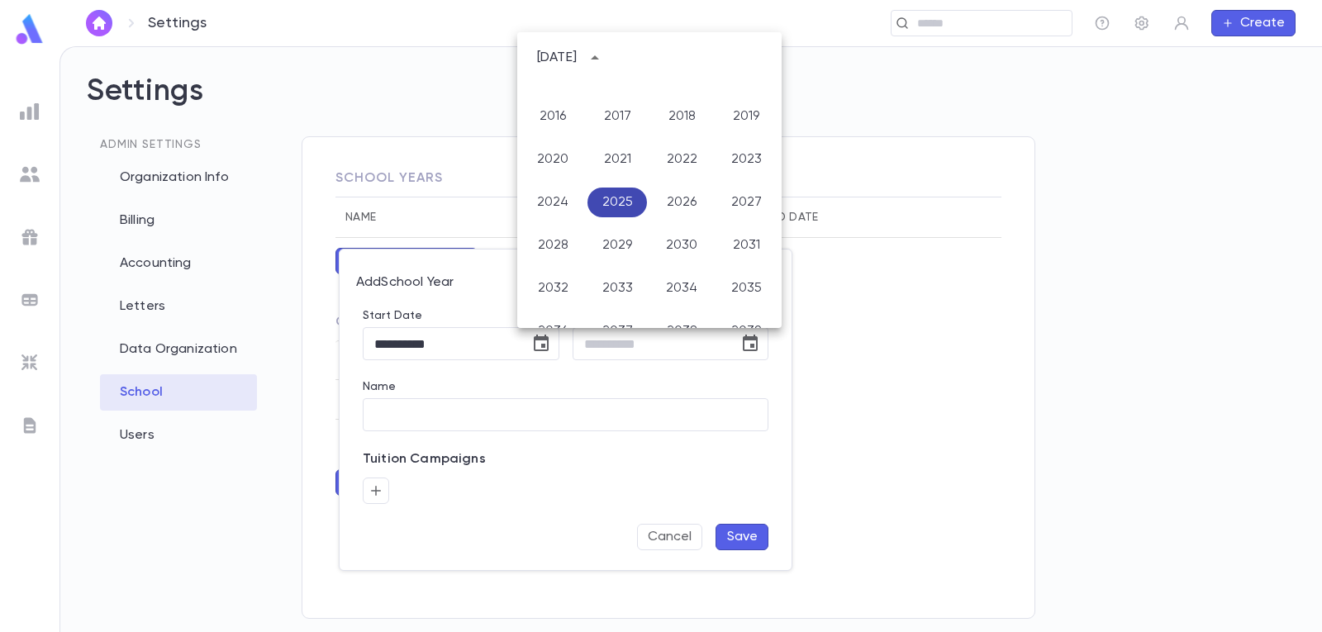
click at [628, 211] on button "2025" at bounding box center [616, 202] width 59 height 30
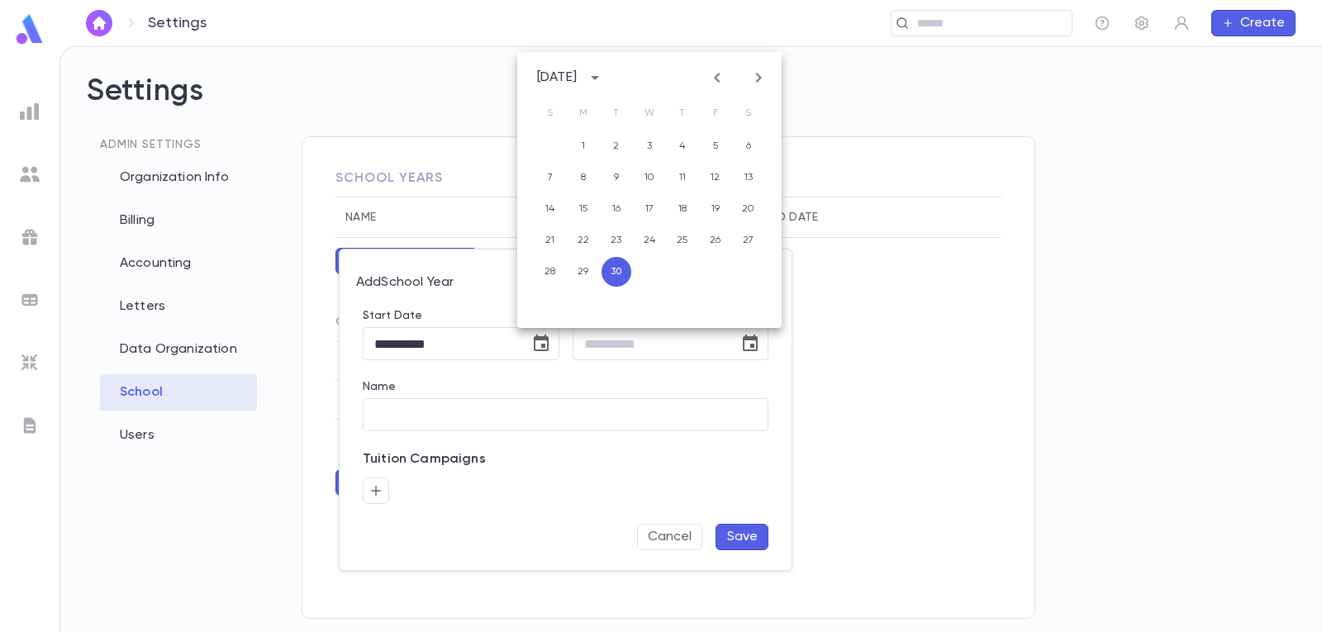
click at [706, 79] on div "[DATE]" at bounding box center [649, 77] width 264 height 25
click at [712, 79] on icon "Previous month" at bounding box center [717, 78] width 20 height 20
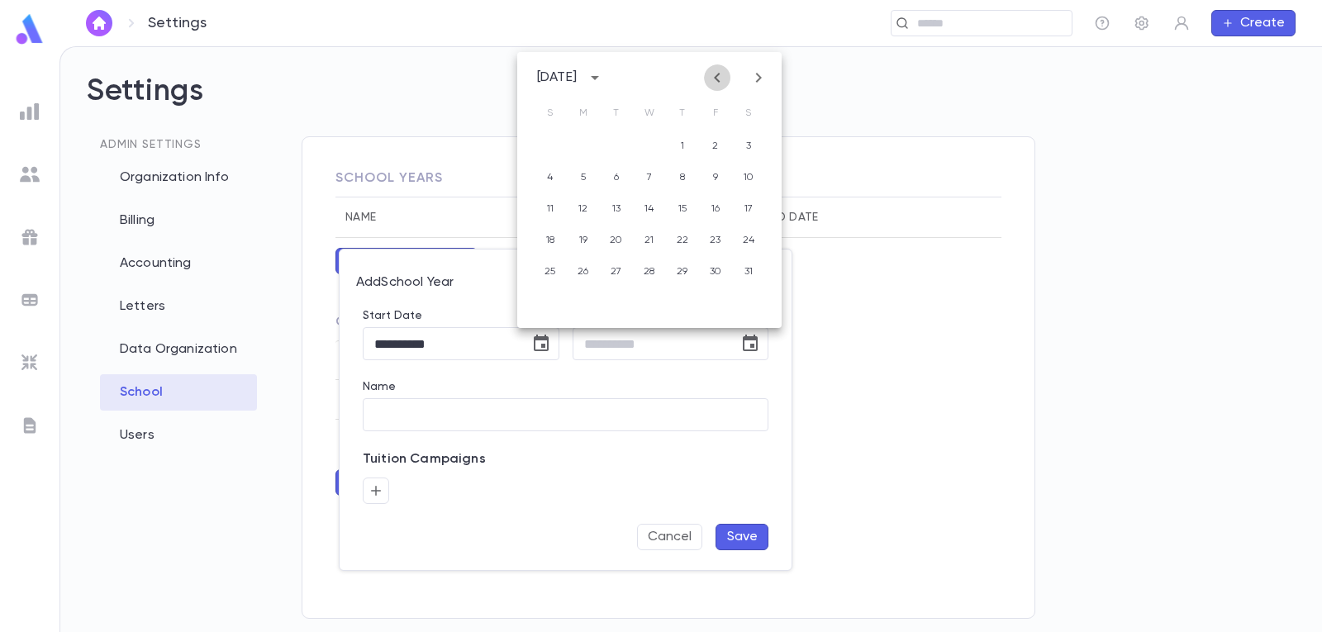
click at [712, 79] on icon "Previous month" at bounding box center [717, 78] width 20 height 20
click at [758, 78] on icon "Next month" at bounding box center [758, 78] width 20 height 20
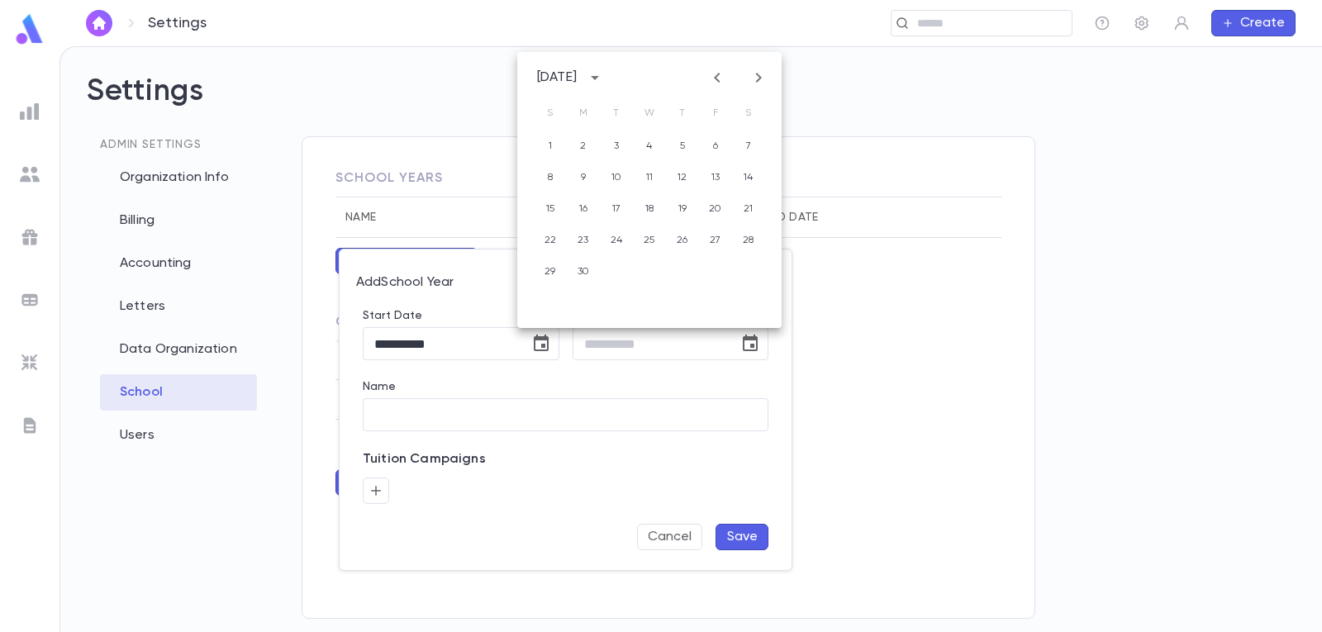
click at [758, 78] on icon "Next month" at bounding box center [758, 78] width 20 height 20
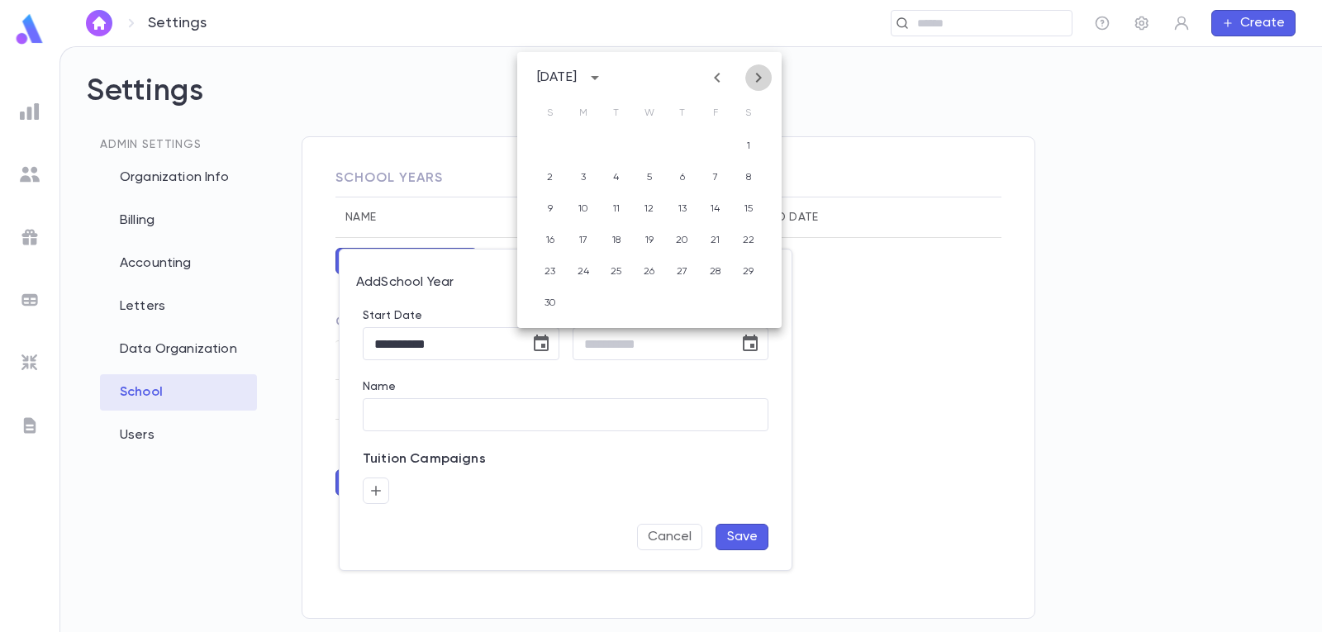
click at [758, 78] on icon "Next month" at bounding box center [758, 78] width 20 height 20
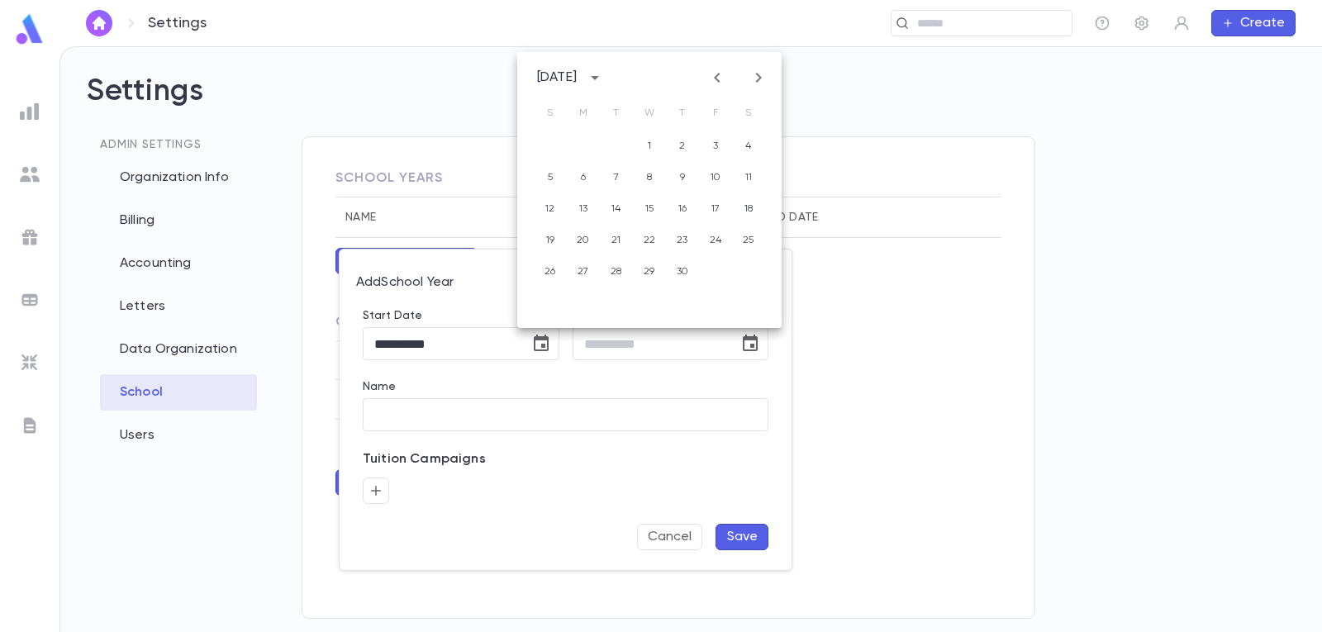
click at [758, 78] on icon "Next month" at bounding box center [758, 78] width 20 height 20
click at [719, 79] on icon "Previous month" at bounding box center [717, 78] width 20 height 20
click at [620, 275] on button "30" at bounding box center [616, 272] width 30 height 30
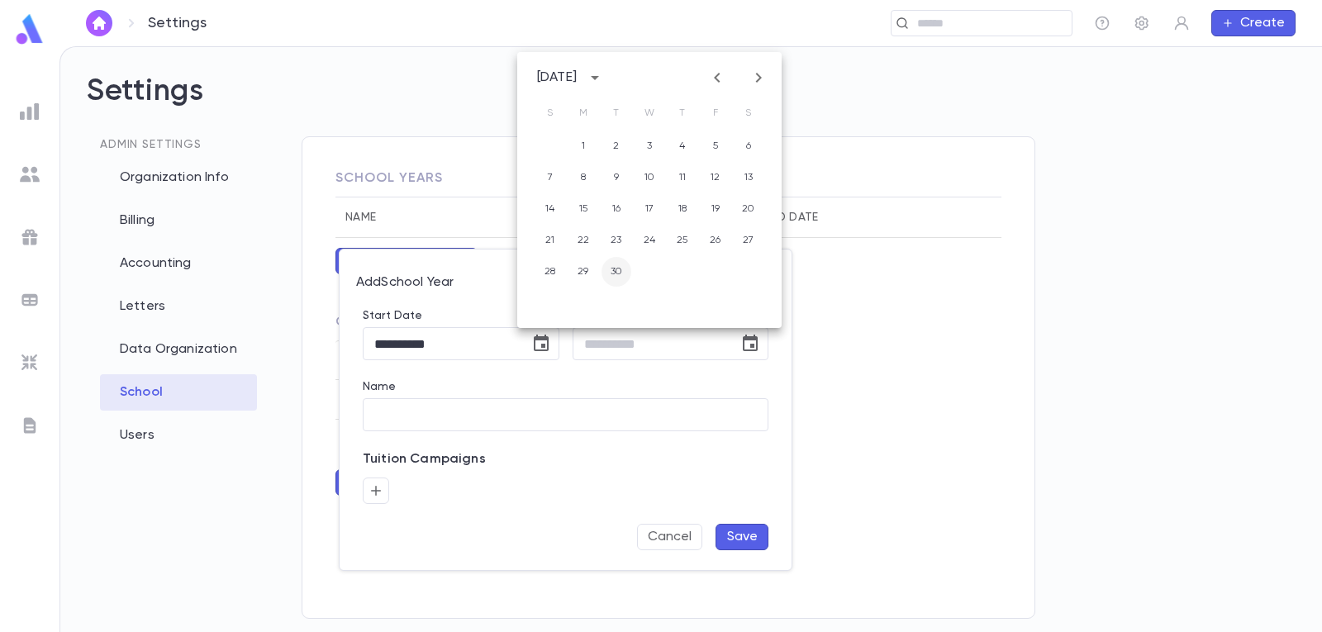
type input "**********"
type input "*********"
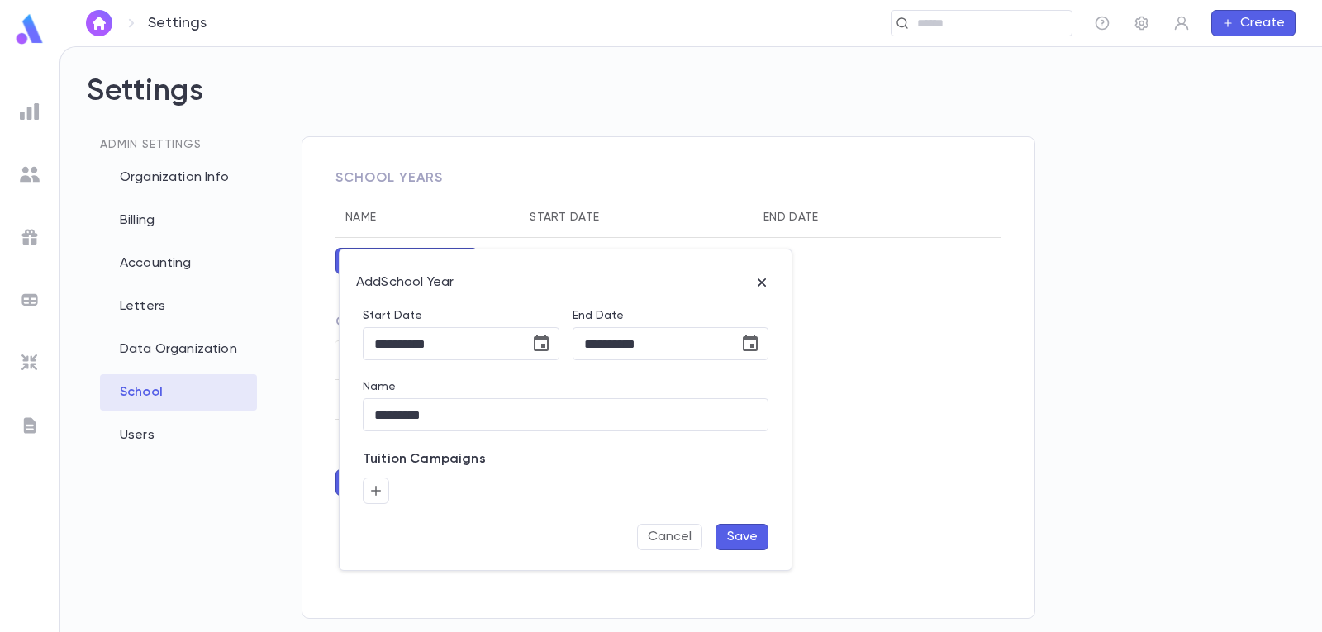
click at [738, 530] on button "Save" at bounding box center [741, 537] width 53 height 26
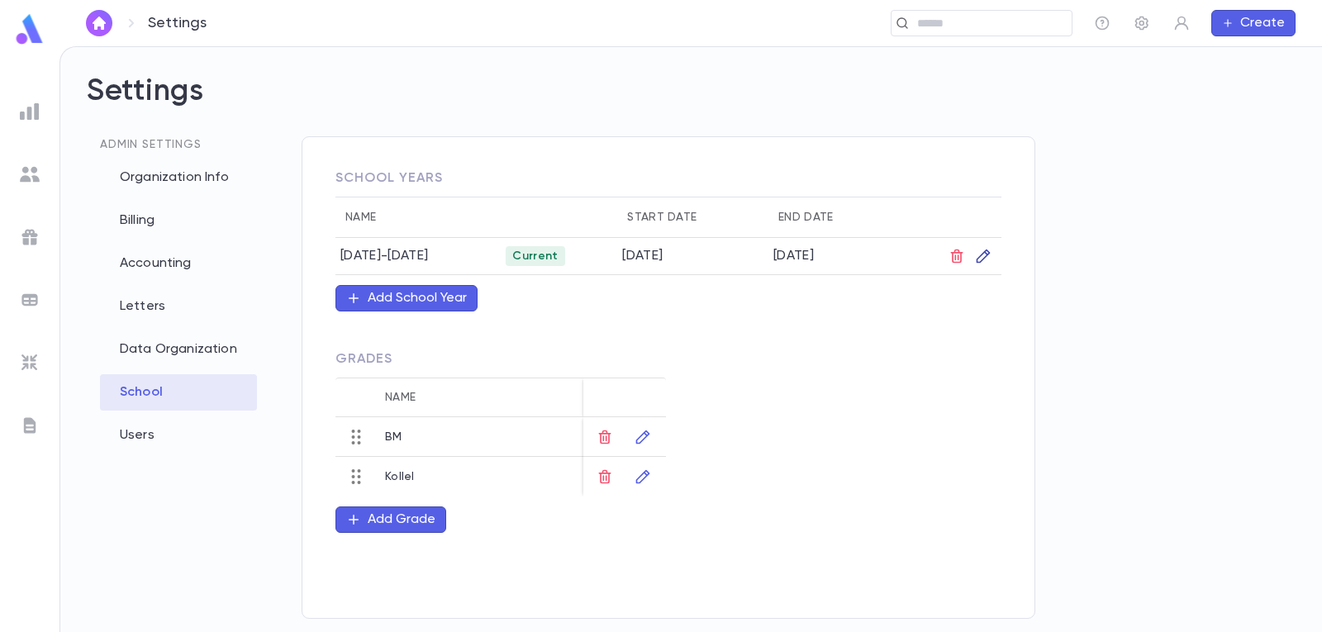
click at [979, 262] on icon "button" at bounding box center [983, 256] width 17 height 17
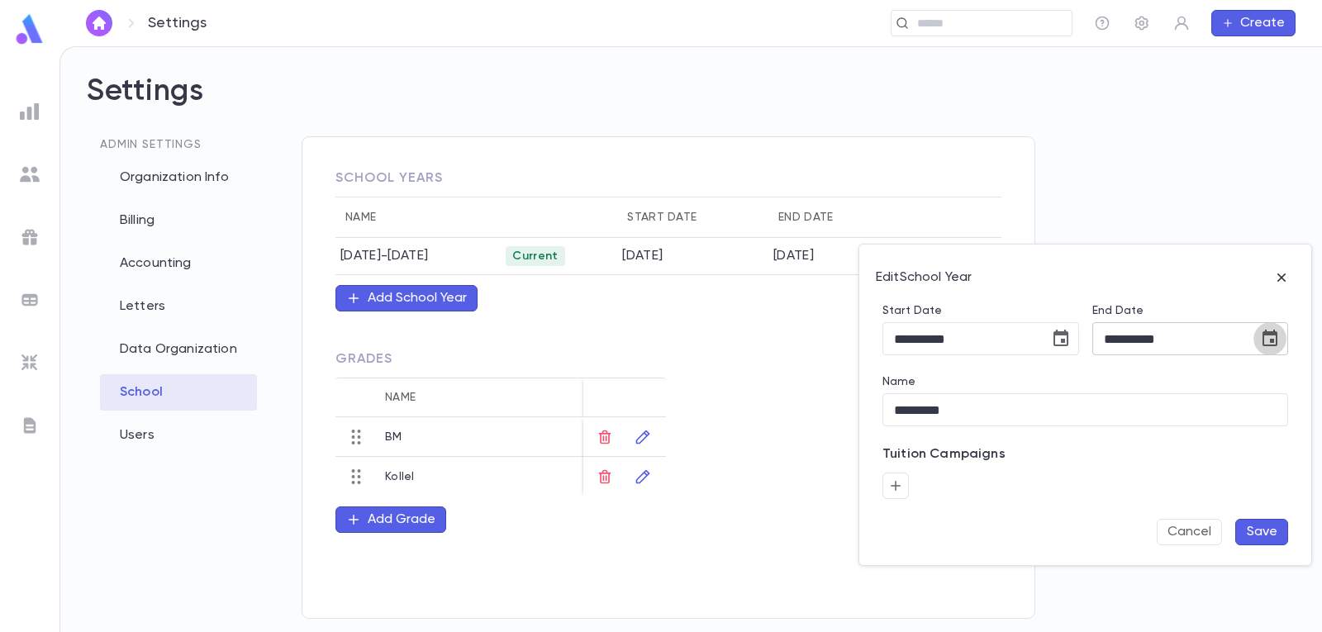
click at [1269, 339] on icon "Choose date, selected date is Jun 30, 2026" at bounding box center [1270, 339] width 20 height 20
click at [1276, 376] on icon "Next month" at bounding box center [1278, 381] width 6 height 10
click at [1274, 287] on button "button" at bounding box center [1281, 277] width 26 height 26
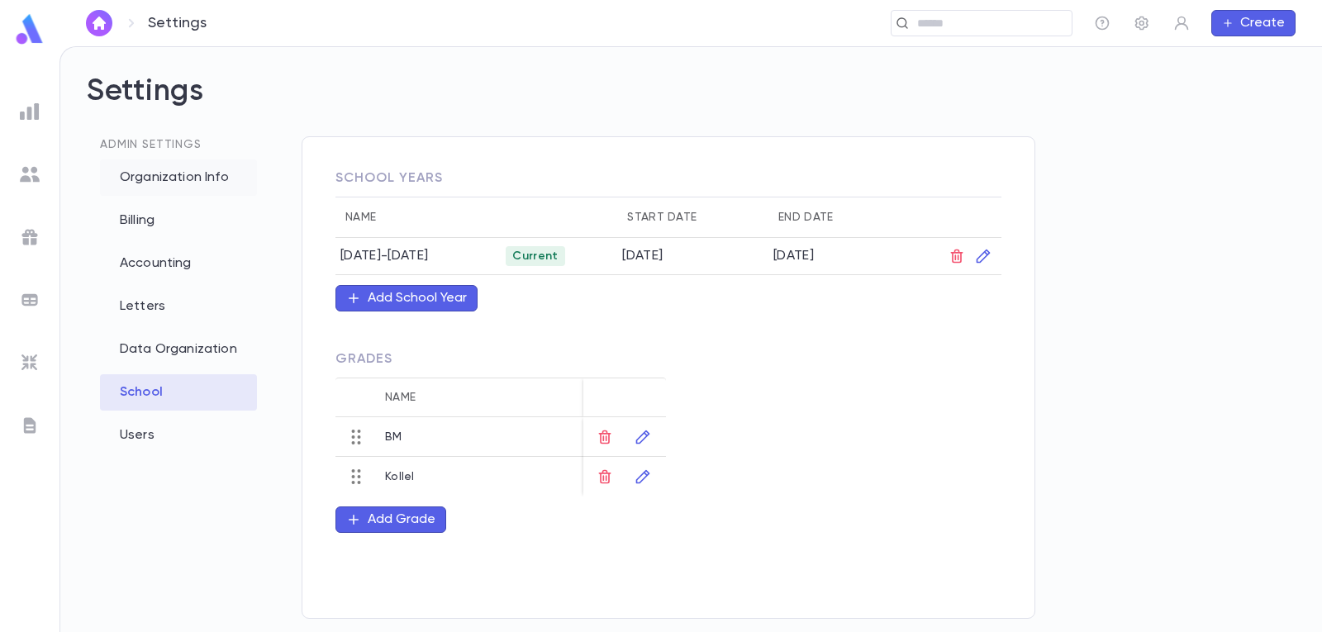
click at [167, 186] on div "Organization Info" at bounding box center [178, 177] width 157 height 36
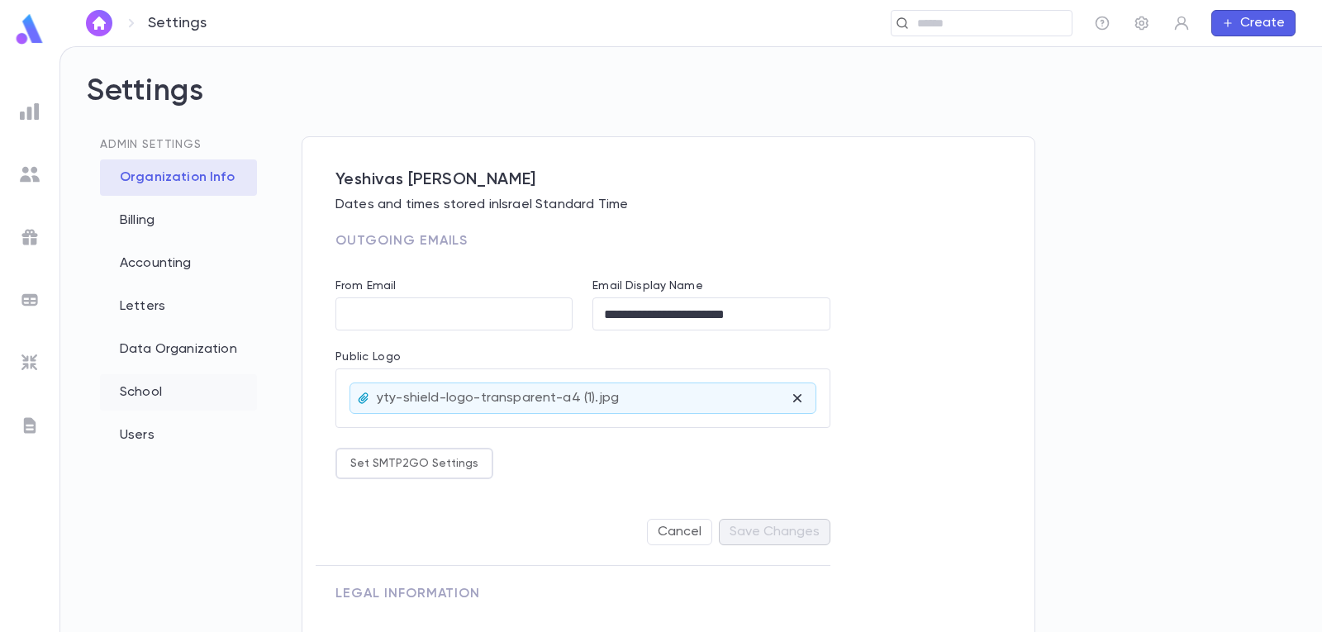
click at [185, 390] on div "School" at bounding box center [178, 392] width 157 height 36
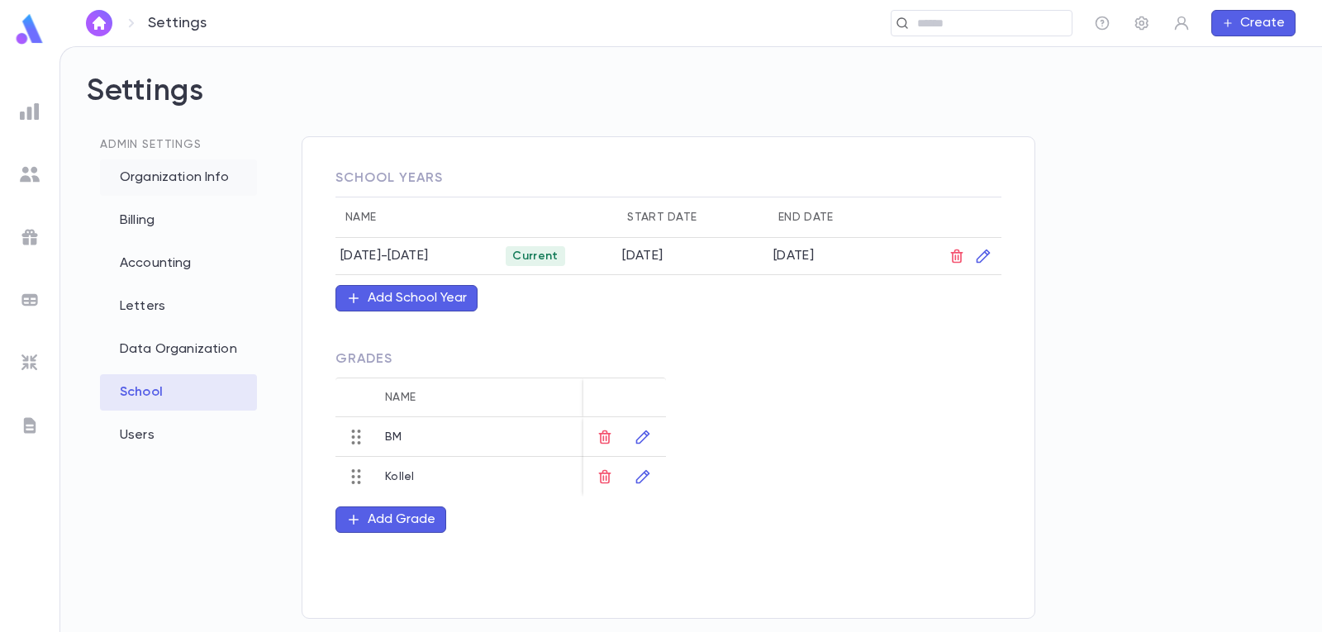
click at [192, 175] on div "Organization Info" at bounding box center [178, 177] width 157 height 36
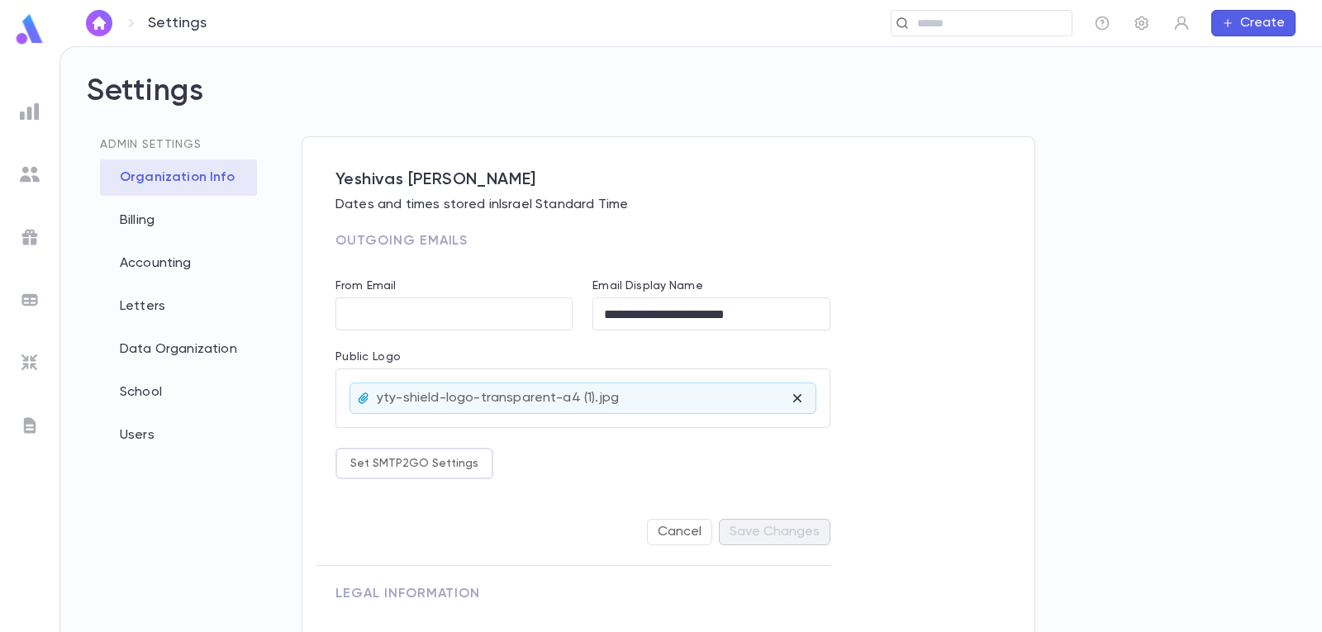
click at [31, 42] on img at bounding box center [29, 29] width 33 height 32
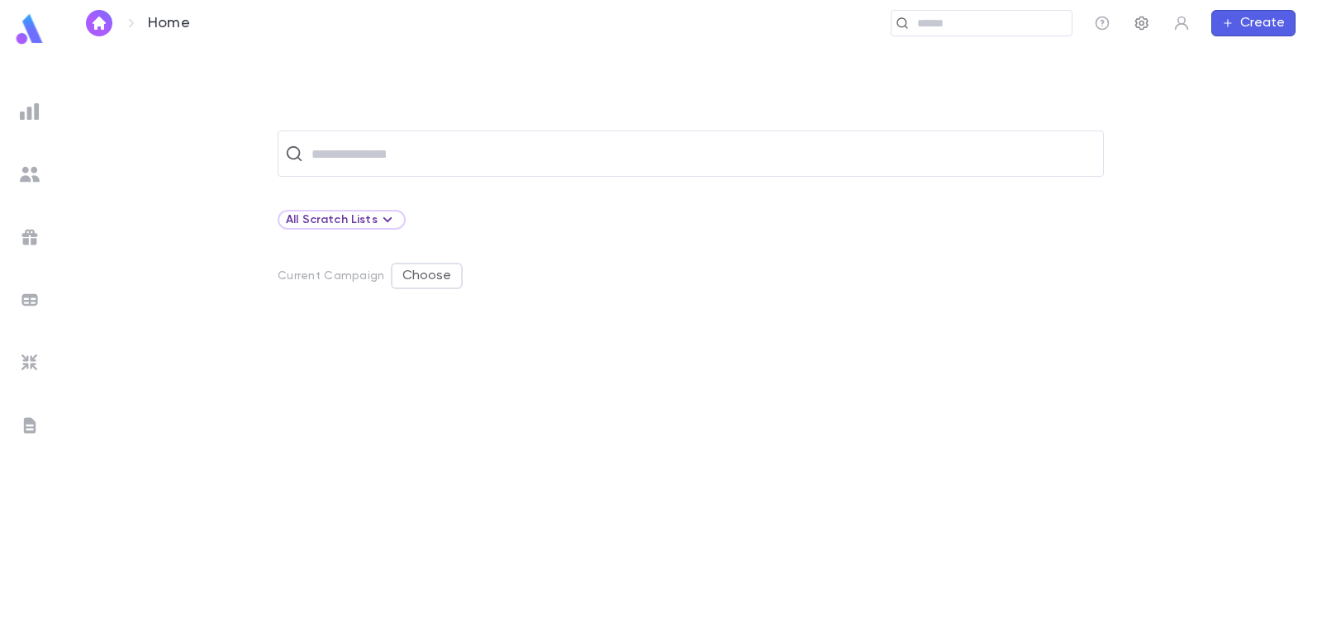
click at [1138, 23] on icon "button" at bounding box center [1141, 23] width 17 height 17
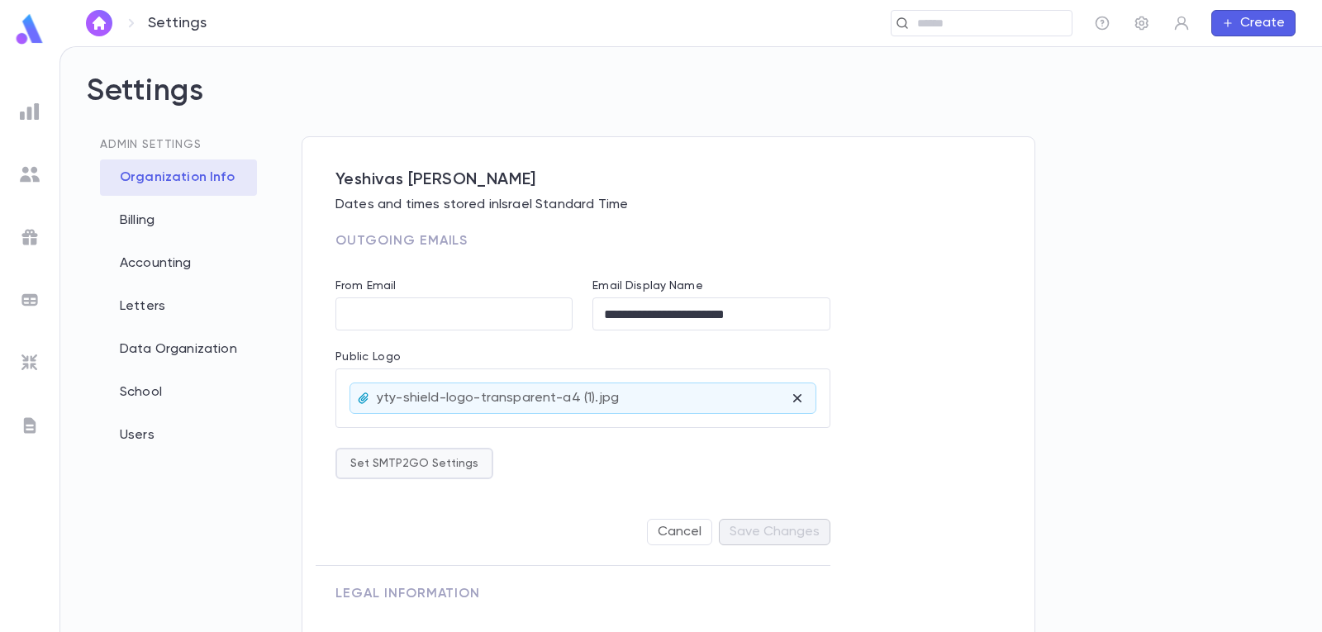
click at [444, 468] on button "Set SMTP2GO Settings" at bounding box center [414, 463] width 158 height 31
type input "**********"
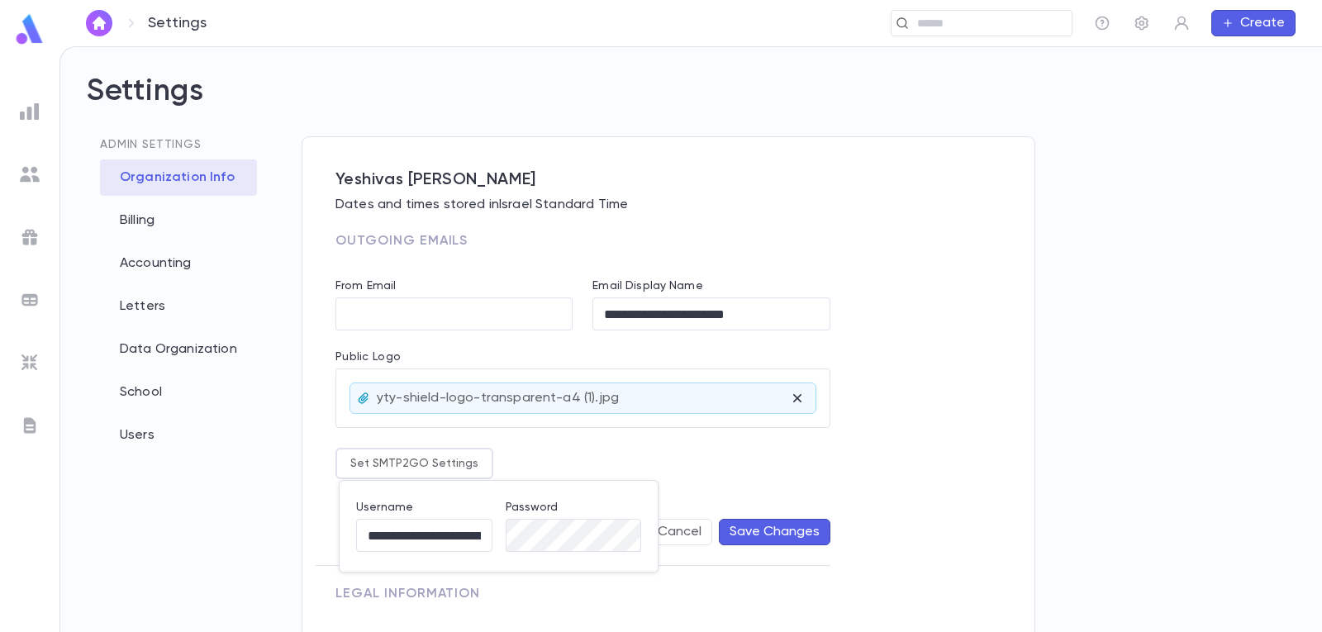
click at [605, 445] on div at bounding box center [661, 316] width 1322 height 632
click at [1143, 21] on icon "button" at bounding box center [1141, 24] width 13 height 14
click at [1139, 20] on icon "button" at bounding box center [1141, 23] width 17 height 17
click at [1151, 23] on button "button" at bounding box center [1141, 23] width 26 height 26
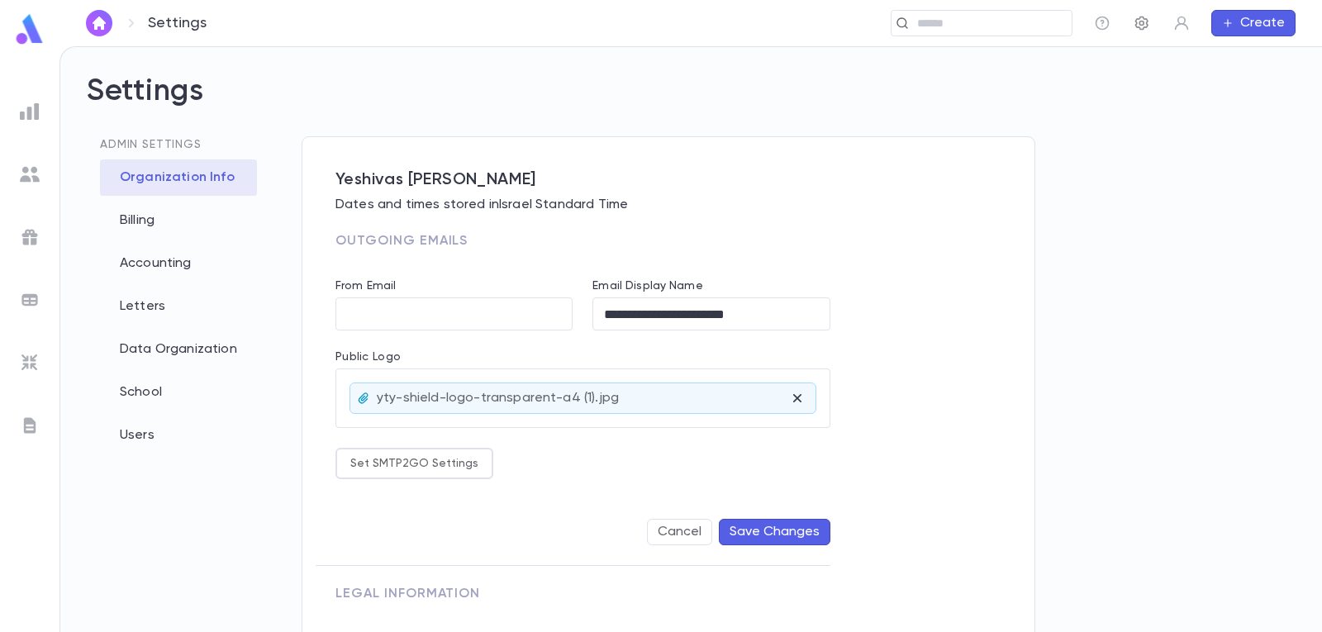
click at [1143, 22] on icon "button" at bounding box center [1141, 24] width 13 height 14
click at [193, 442] on div "Users" at bounding box center [178, 435] width 157 height 36
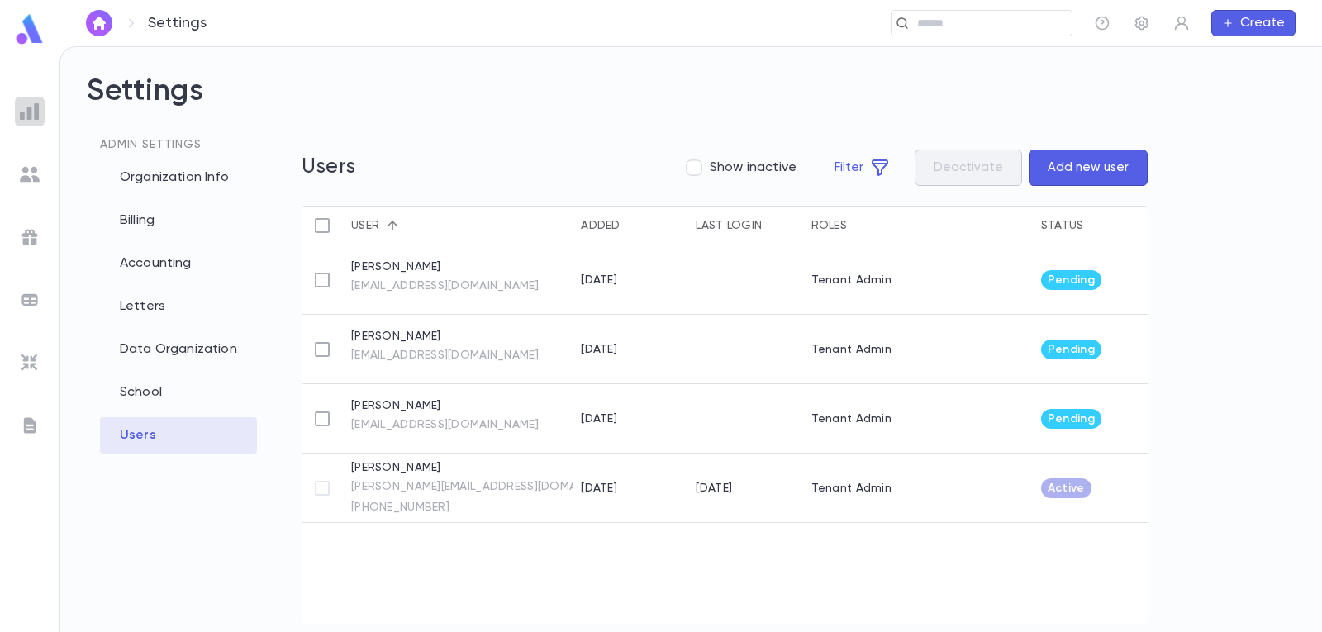
click at [35, 117] on img at bounding box center [30, 112] width 20 height 20
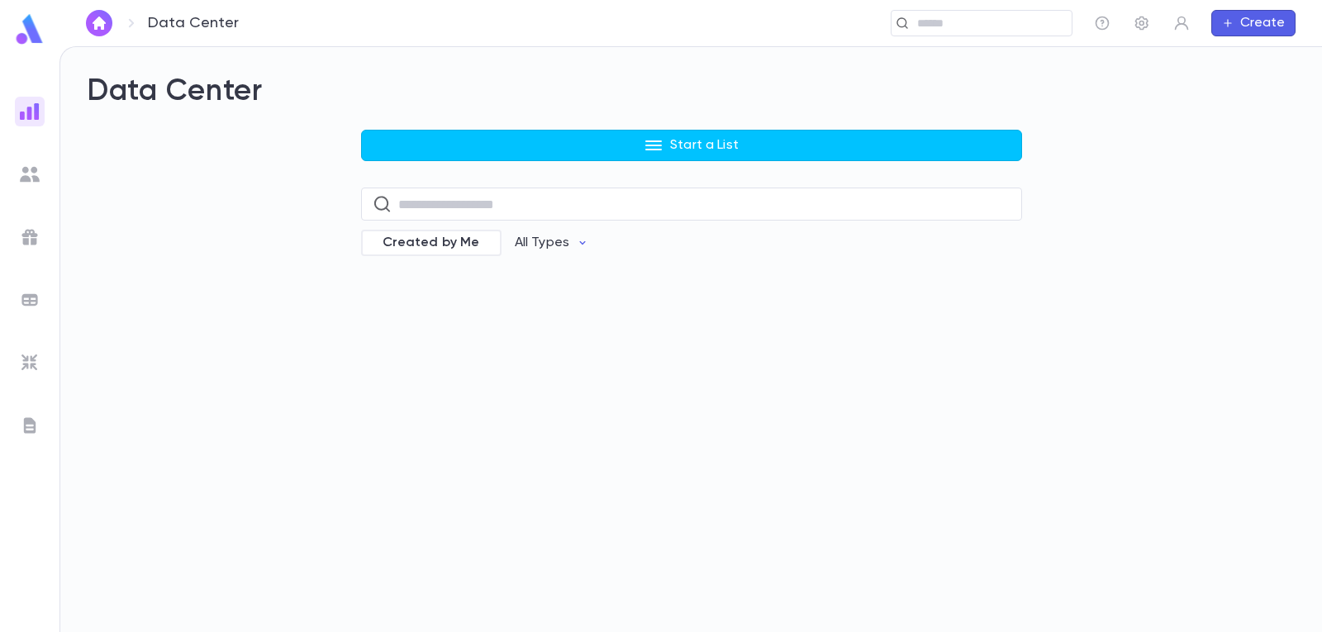
click at [21, 32] on img at bounding box center [29, 29] width 33 height 32
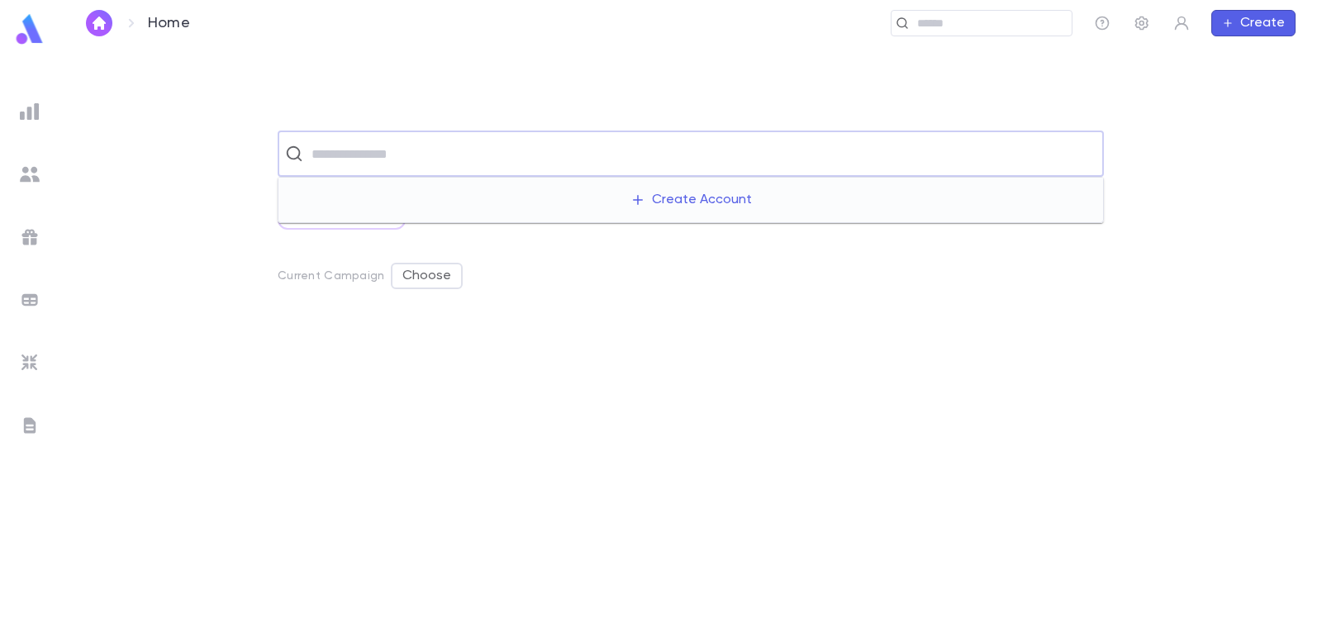
click at [954, 164] on input "text" at bounding box center [701, 153] width 790 height 31
click at [1246, 254] on div "​ All Scratch Lists Current Campaign Choose" at bounding box center [690, 381] width 1209 height 501
